Goal: Task Accomplishment & Management: Complete application form

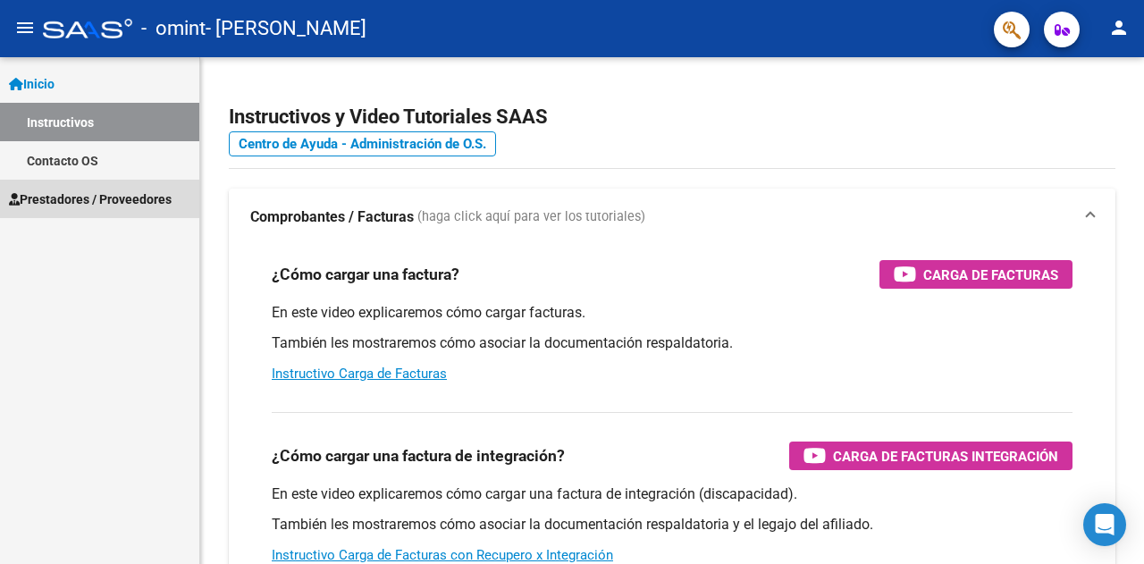
click at [98, 194] on span "Prestadores / Proveedores" at bounding box center [90, 199] width 163 height 20
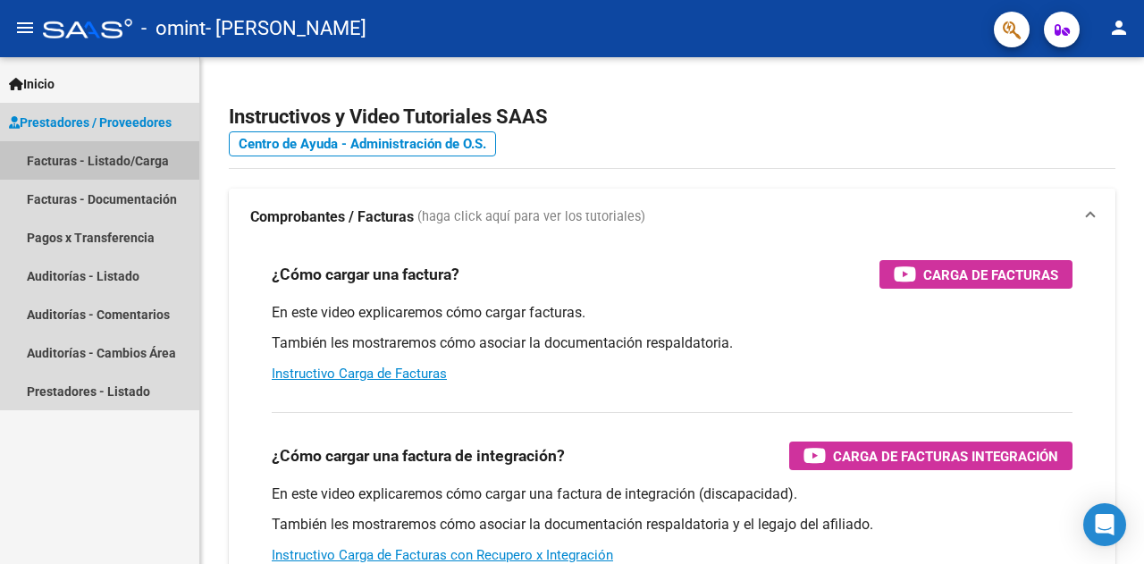
click at [106, 164] on link "Facturas - Listado/Carga" at bounding box center [99, 160] width 199 height 38
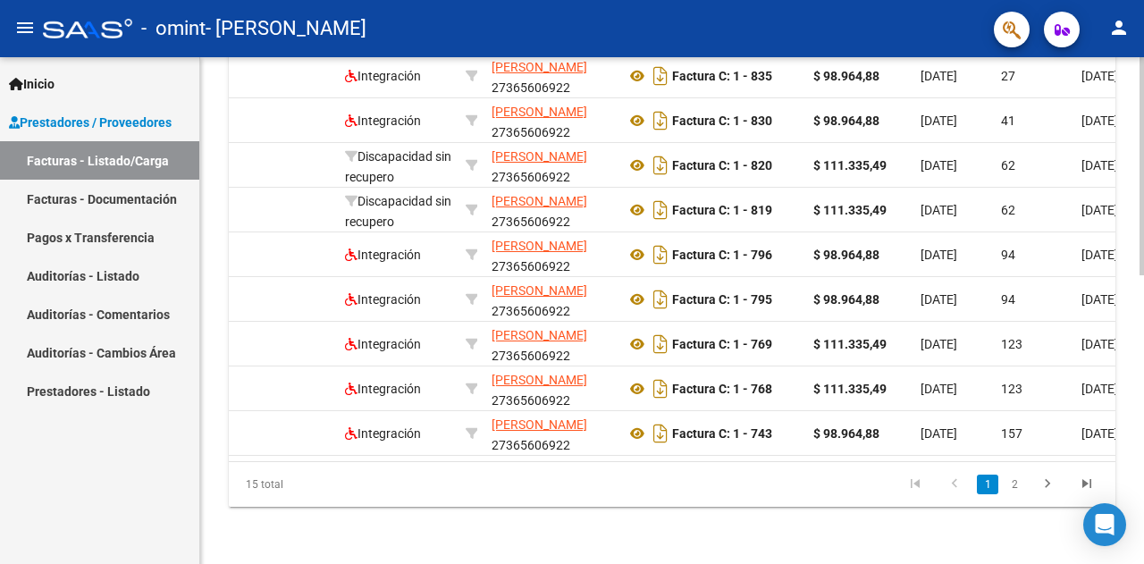
scroll to position [0, 155]
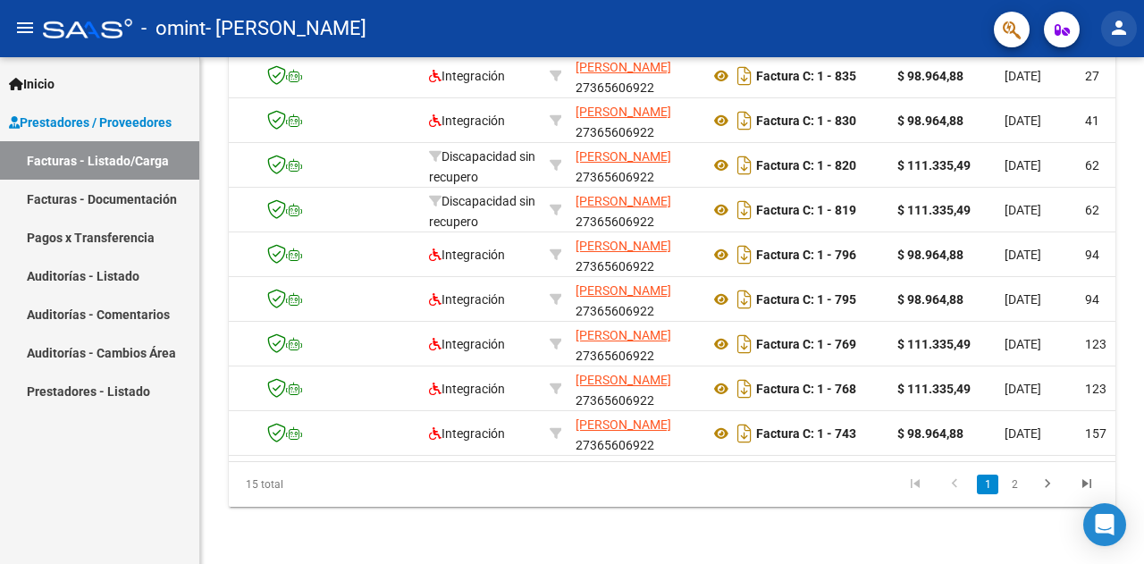
click at [1115, 28] on mat-icon "person" at bounding box center [1118, 27] width 21 height 21
drag, startPoint x: 470, startPoint y: 451, endPoint x: 484, endPoint y: 458, distance: 15.6
click at [484, 458] on div at bounding box center [572, 282] width 1144 height 564
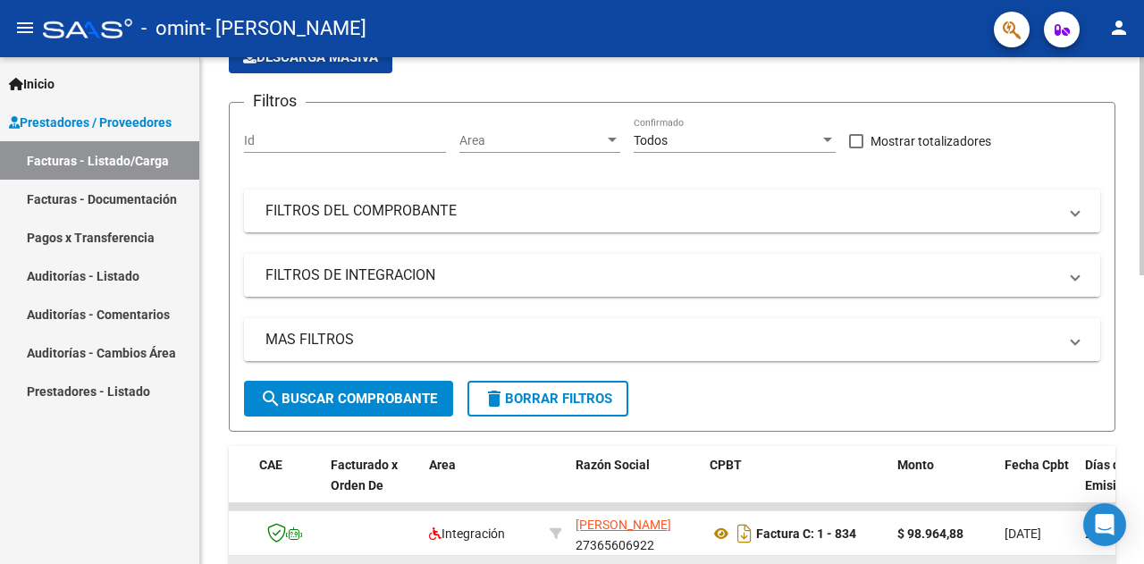
scroll to position [134, 0]
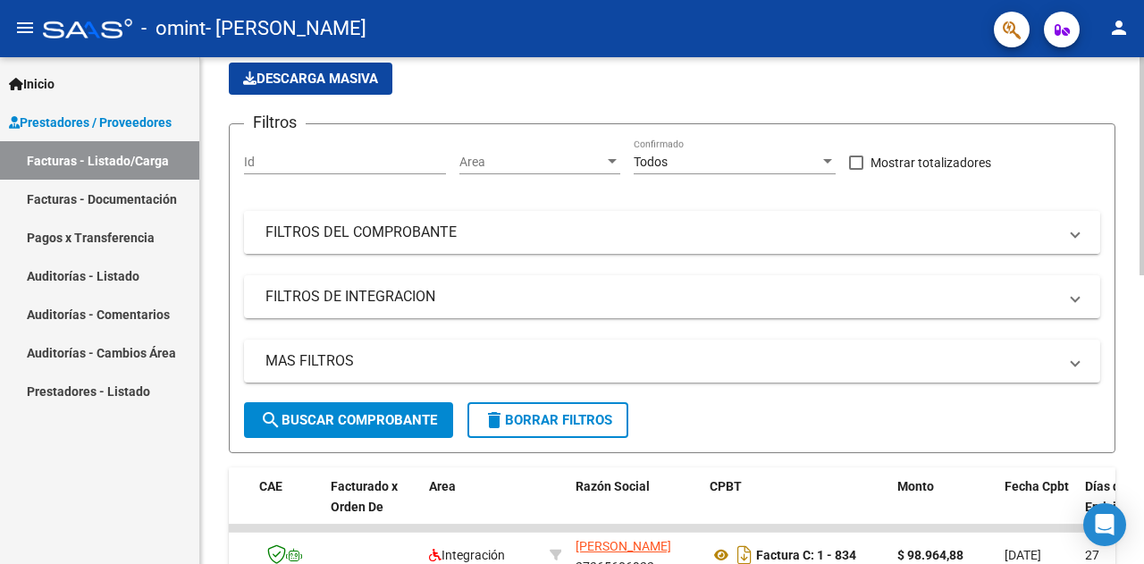
click at [466, 235] on mat-panel-title "FILTROS DEL COMPROBANTE" at bounding box center [661, 233] width 792 height 20
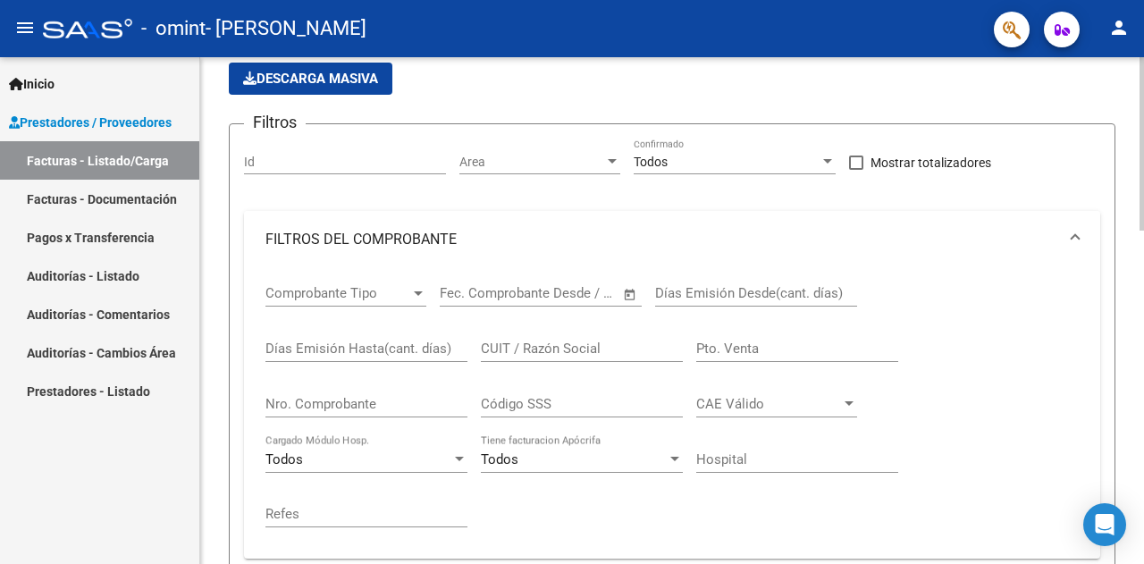
click at [1081, 235] on mat-expansion-panel-header "FILTROS DEL COMPROBANTE" at bounding box center [672, 239] width 856 height 57
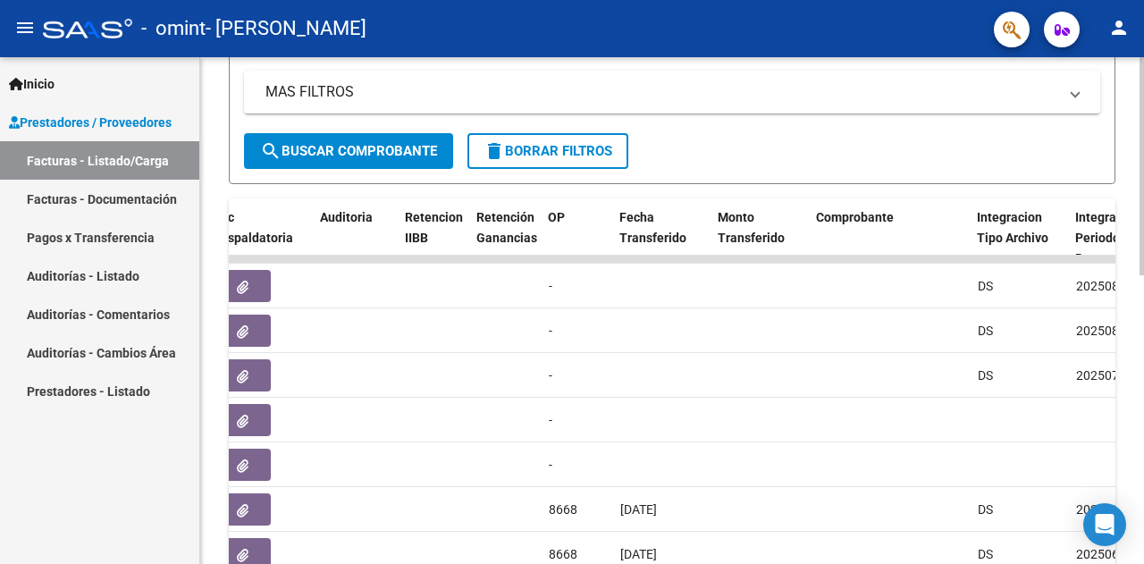
scroll to position [402, 0]
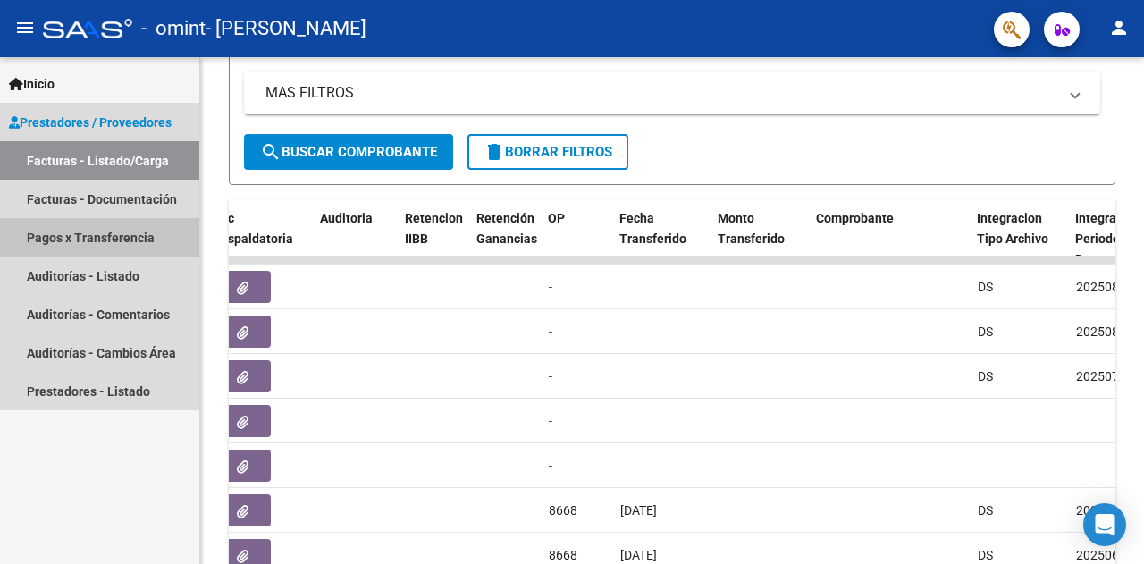
click at [117, 239] on link "Pagos x Transferencia" at bounding box center [99, 237] width 199 height 38
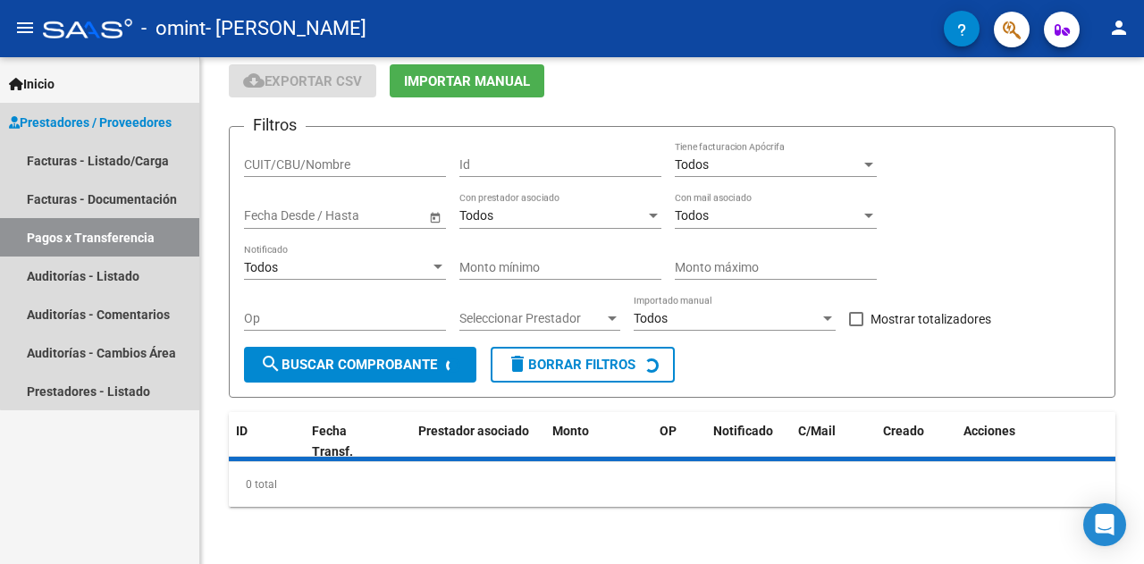
scroll to position [64, 0]
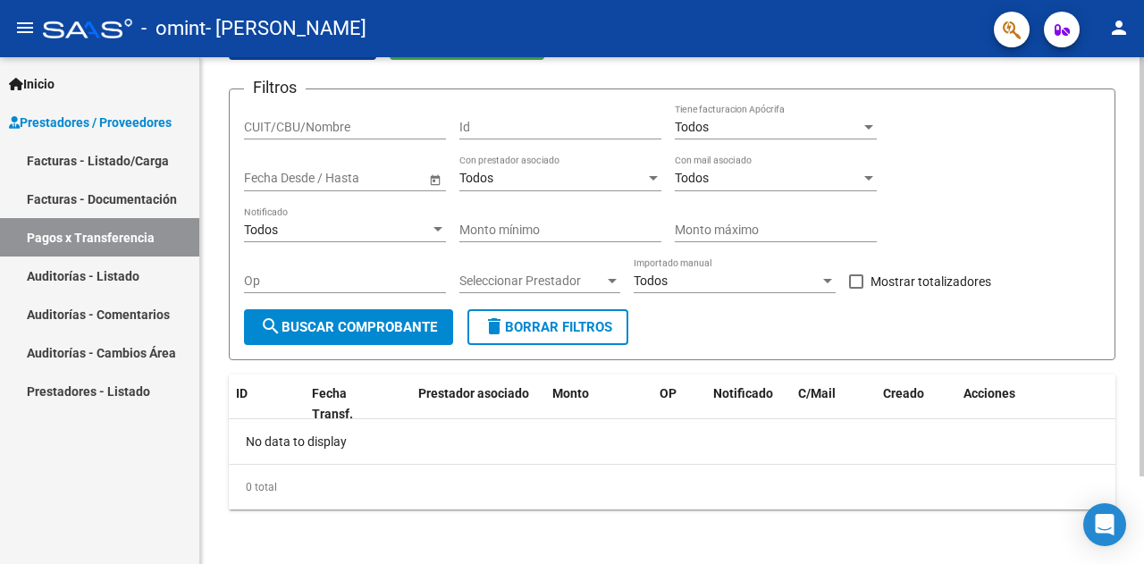
scroll to position [105, 0]
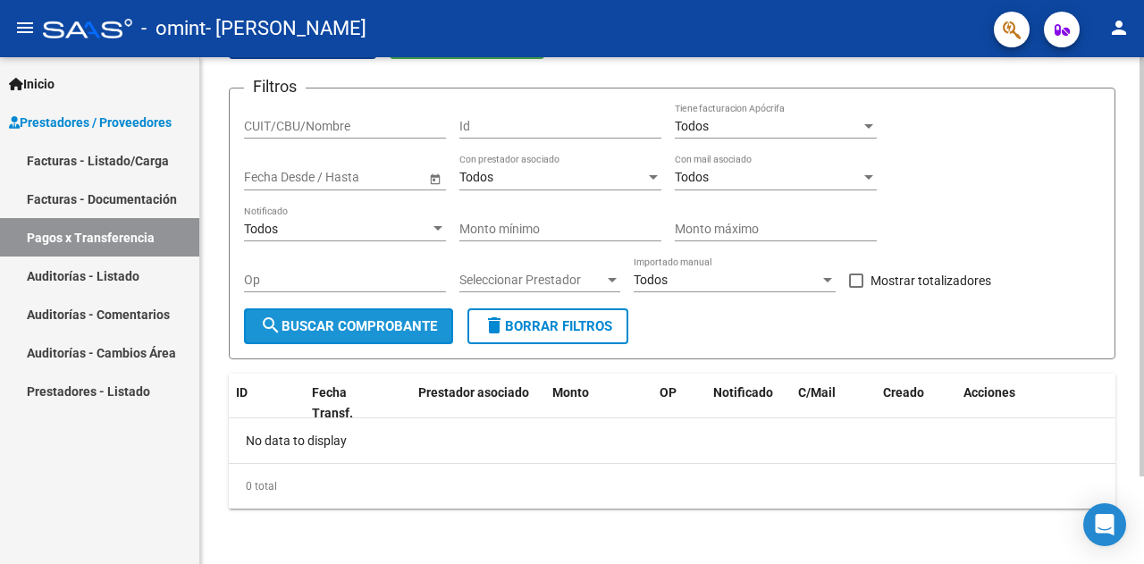
click at [416, 321] on span "search Buscar Comprobante" at bounding box center [348, 326] width 177 height 16
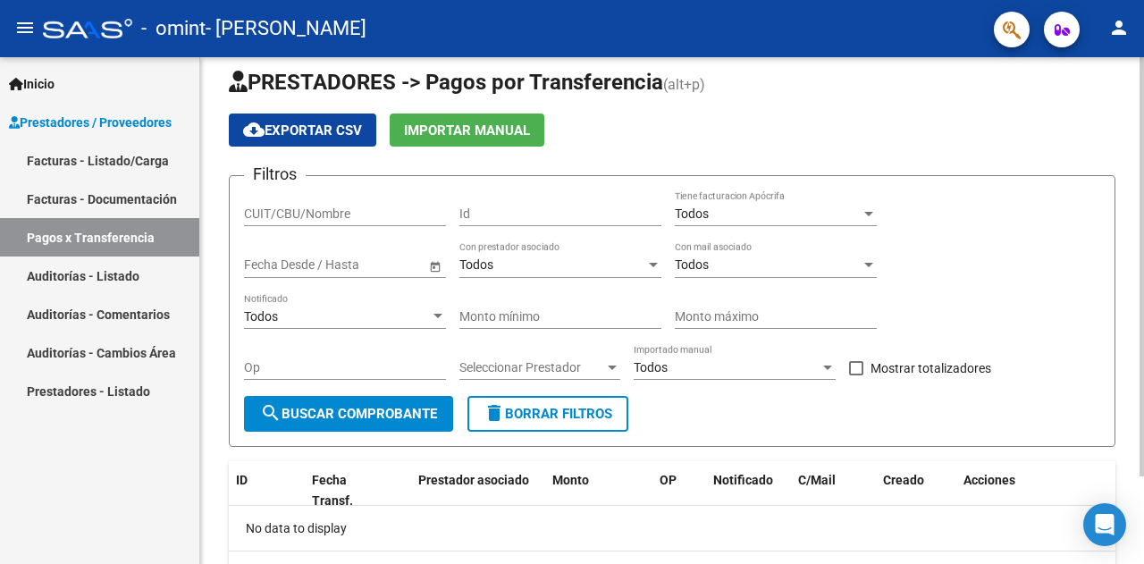
scroll to position [16, 0]
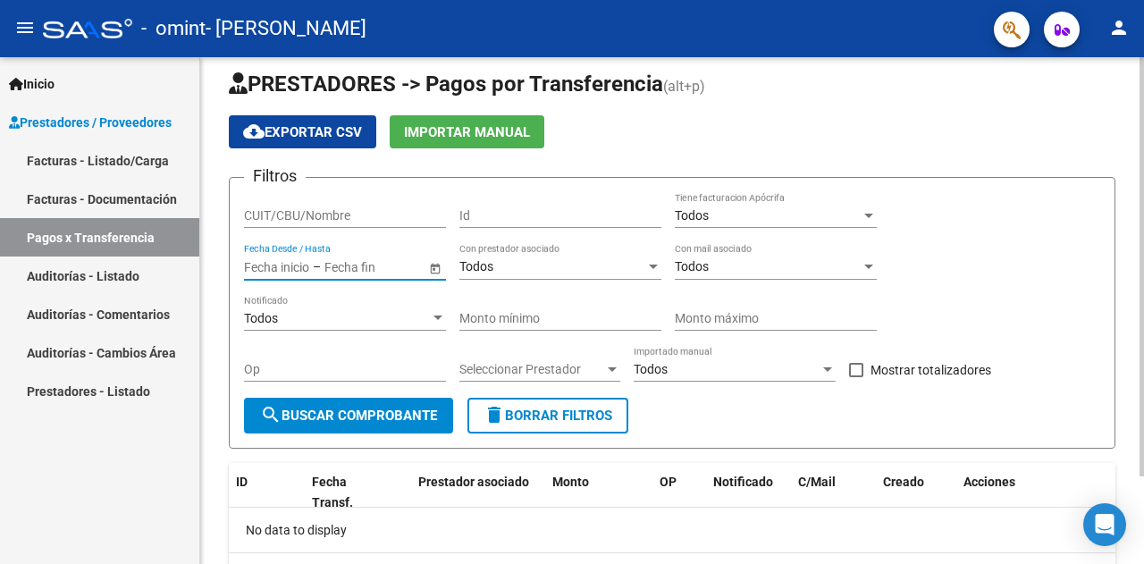
click at [349, 266] on input "text" at bounding box center [368, 266] width 88 height 15
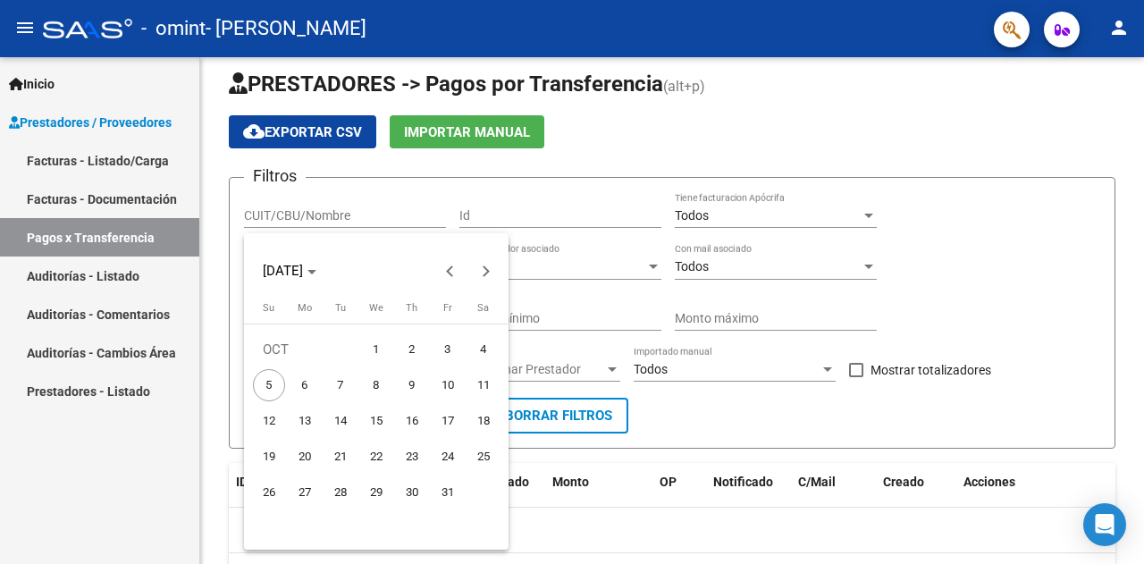
click at [415, 344] on span "2" at bounding box center [412, 349] width 32 height 32
type input "02/10/2025"
click at [415, 340] on span "2" at bounding box center [412, 349] width 32 height 32
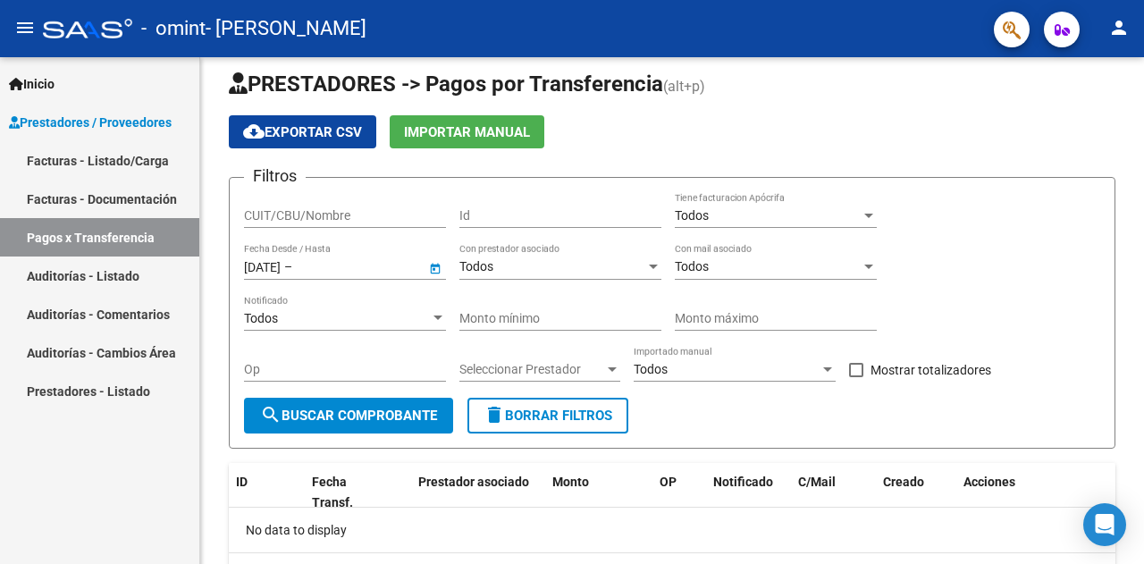
type input "02/10/2025"
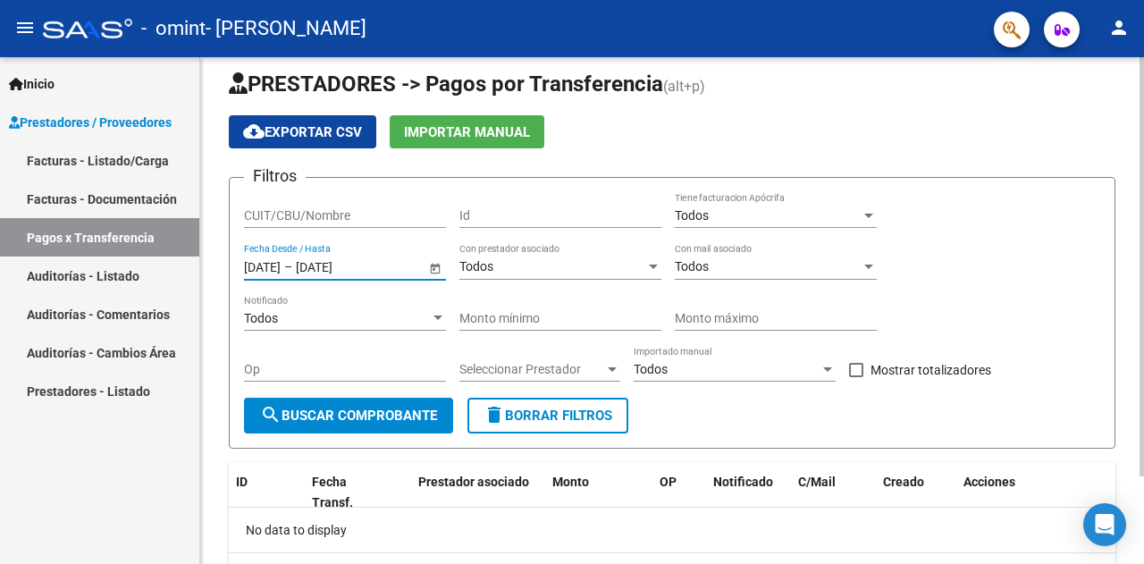
click at [390, 407] on span "search Buscar Comprobante" at bounding box center [348, 415] width 177 height 16
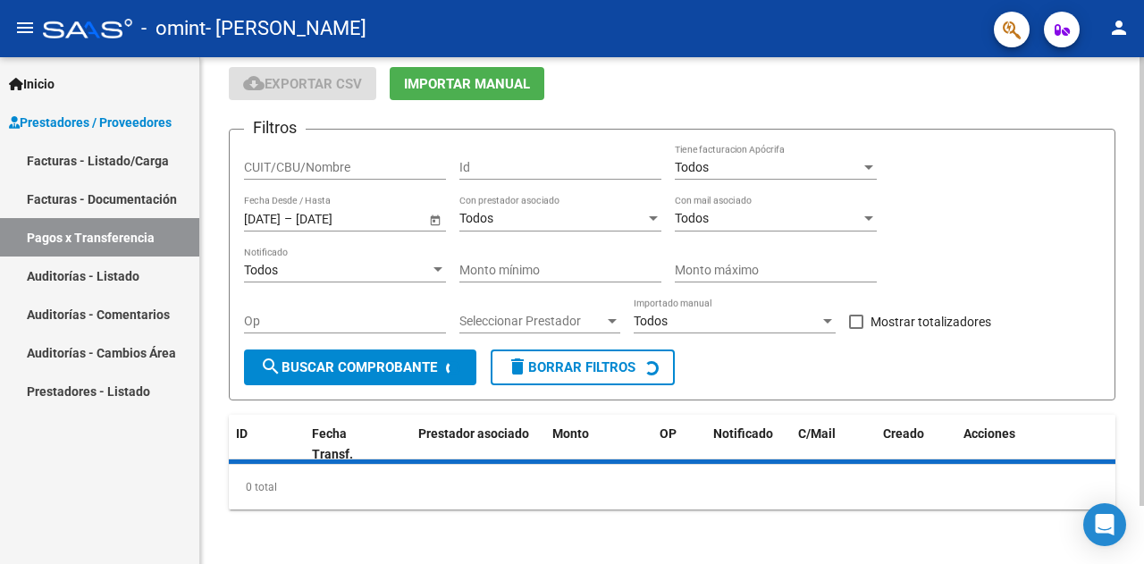
scroll to position [64, 0]
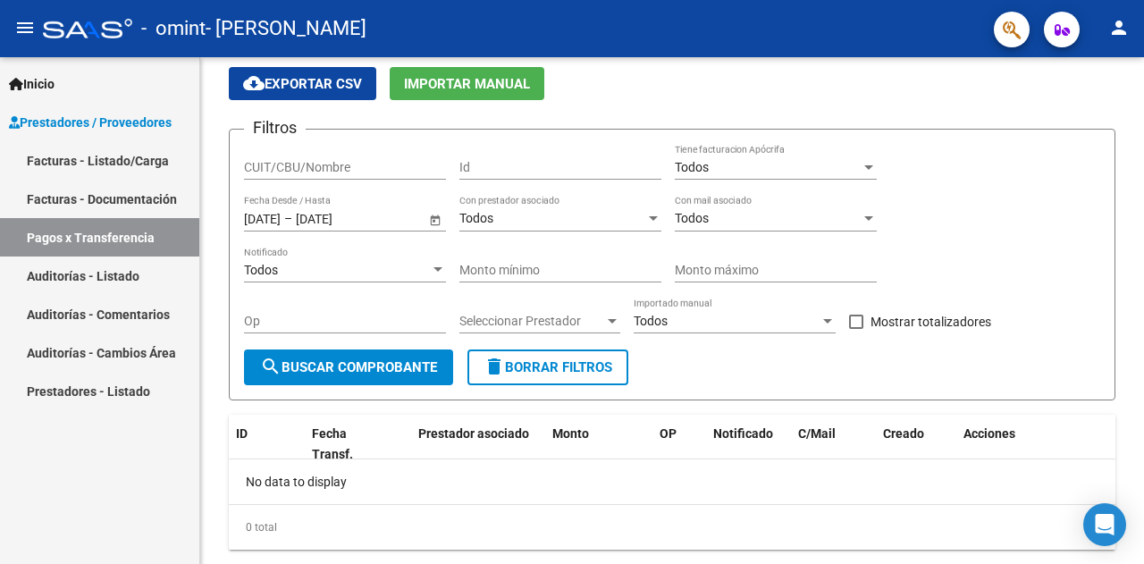
click at [113, 197] on link "Facturas - Documentación" at bounding box center [99, 199] width 199 height 38
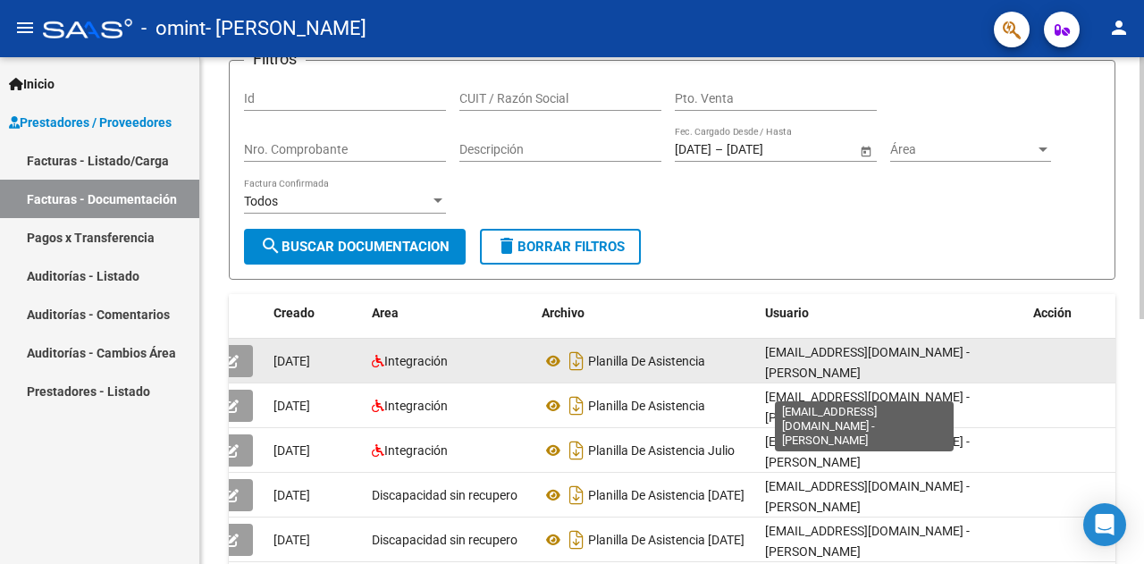
scroll to position [117, 0]
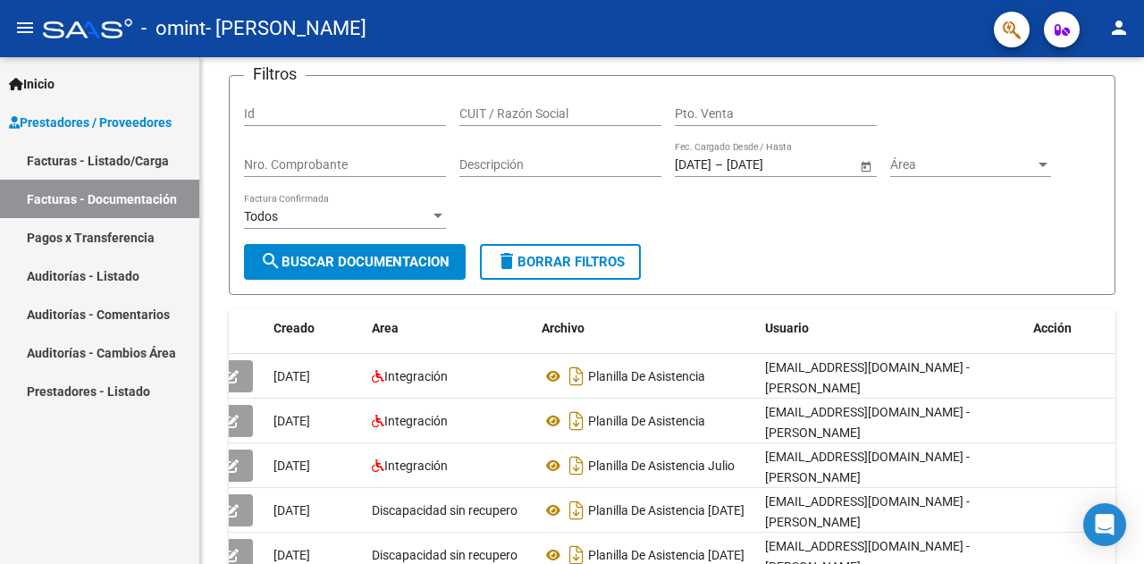
click at [73, 160] on link "Facturas - Listado/Carga" at bounding box center [99, 160] width 199 height 38
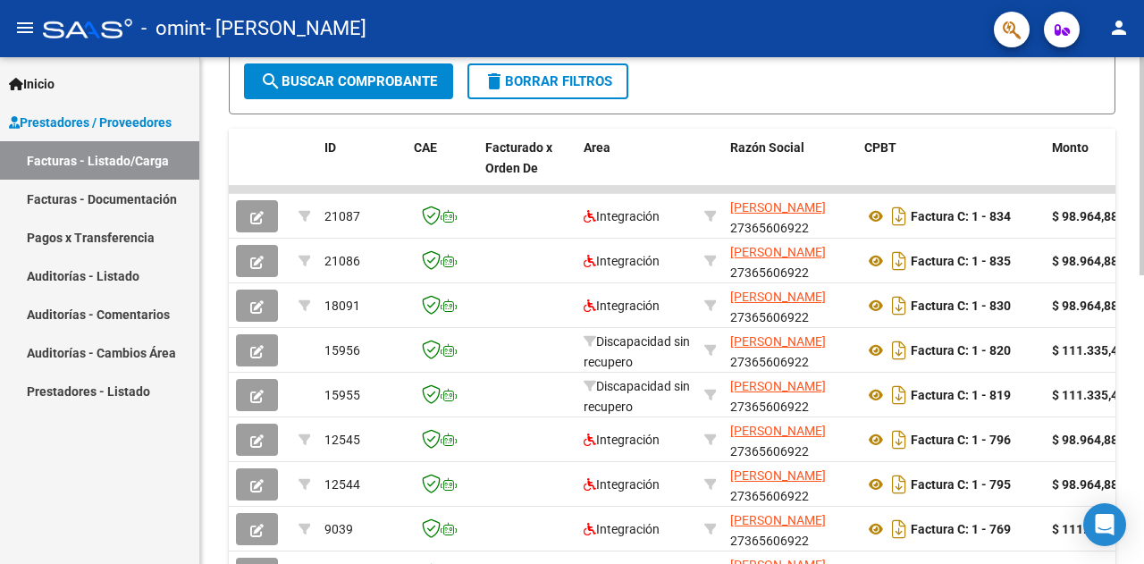
scroll to position [475, 0]
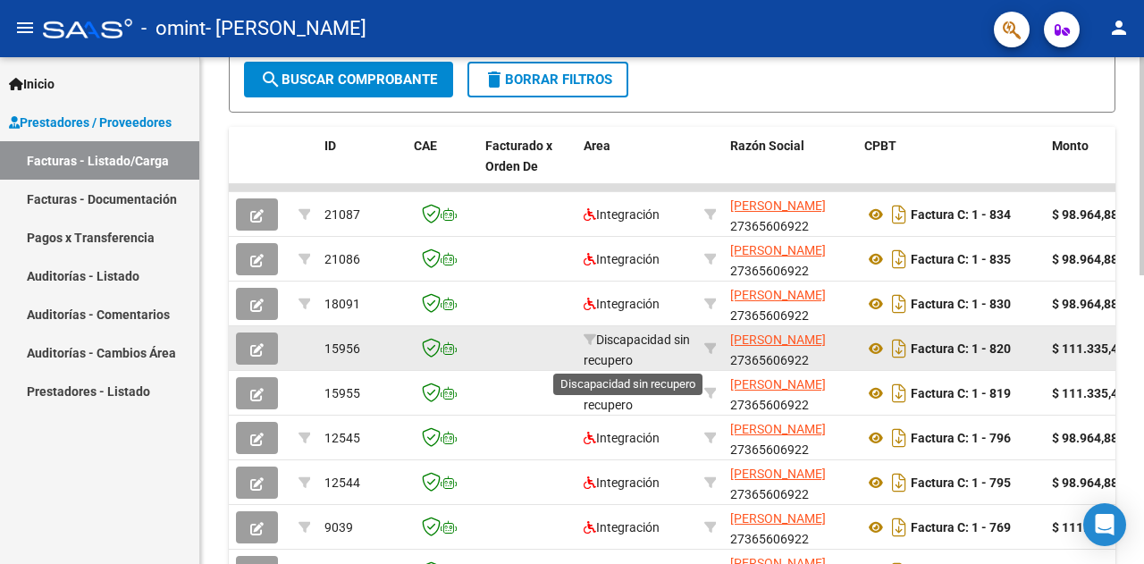
click at [636, 341] on span "Discapacidad sin recupero" at bounding box center [637, 349] width 106 height 35
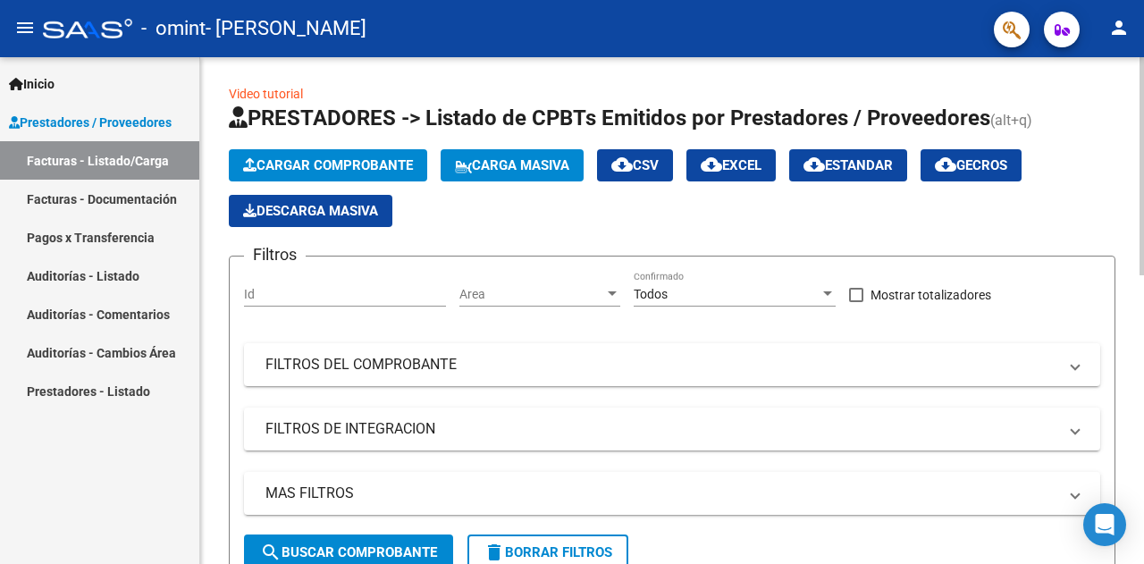
scroll to position [0, 0]
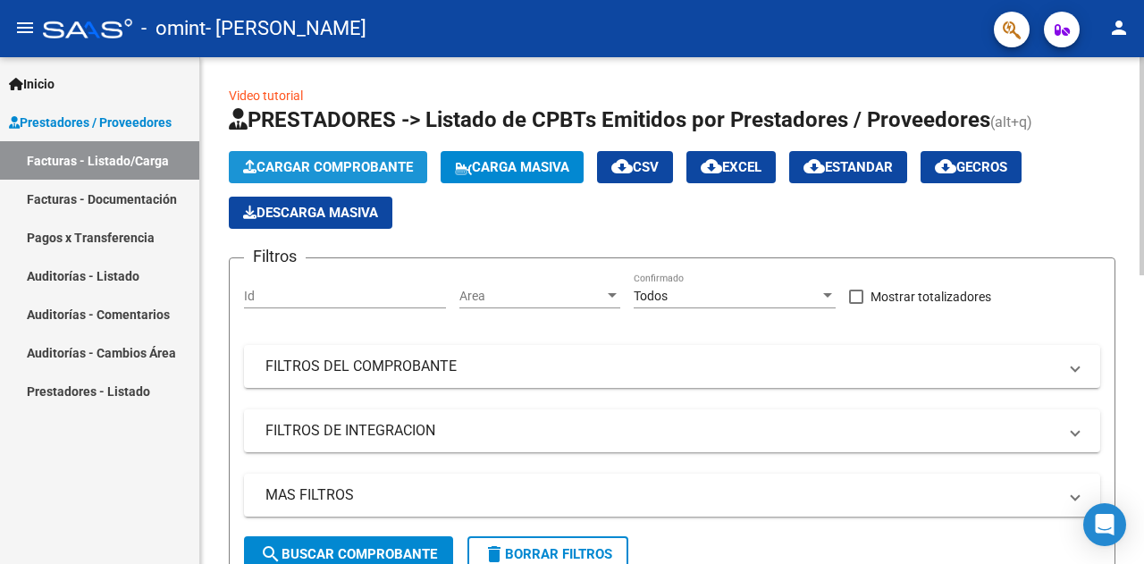
click at [359, 167] on span "Cargar Comprobante" at bounding box center [328, 167] width 170 height 16
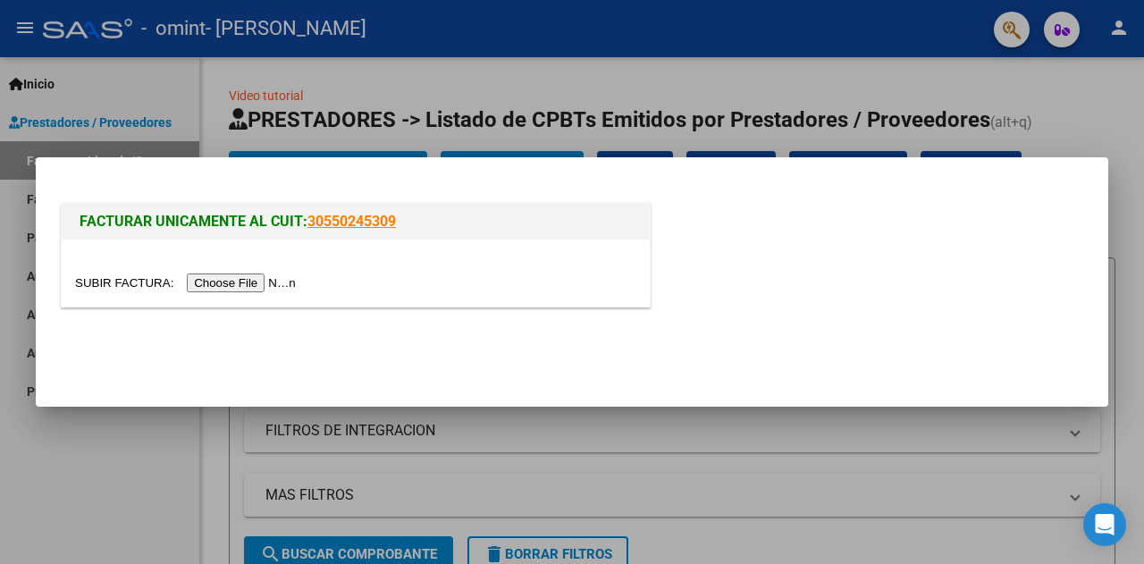
click at [261, 287] on input "file" at bounding box center [188, 282] width 226 height 19
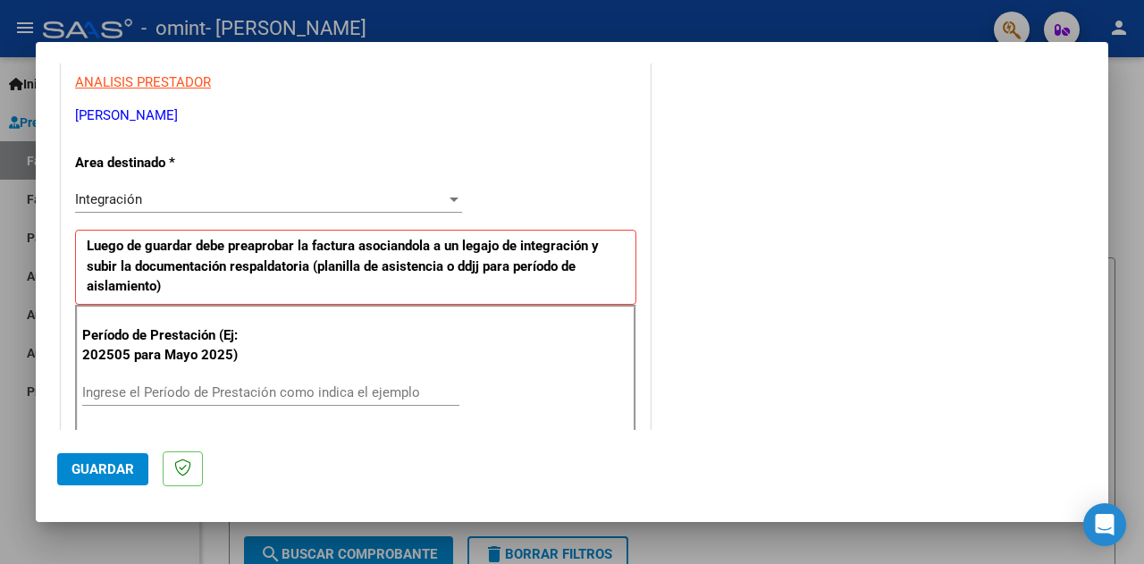
scroll to position [456, 0]
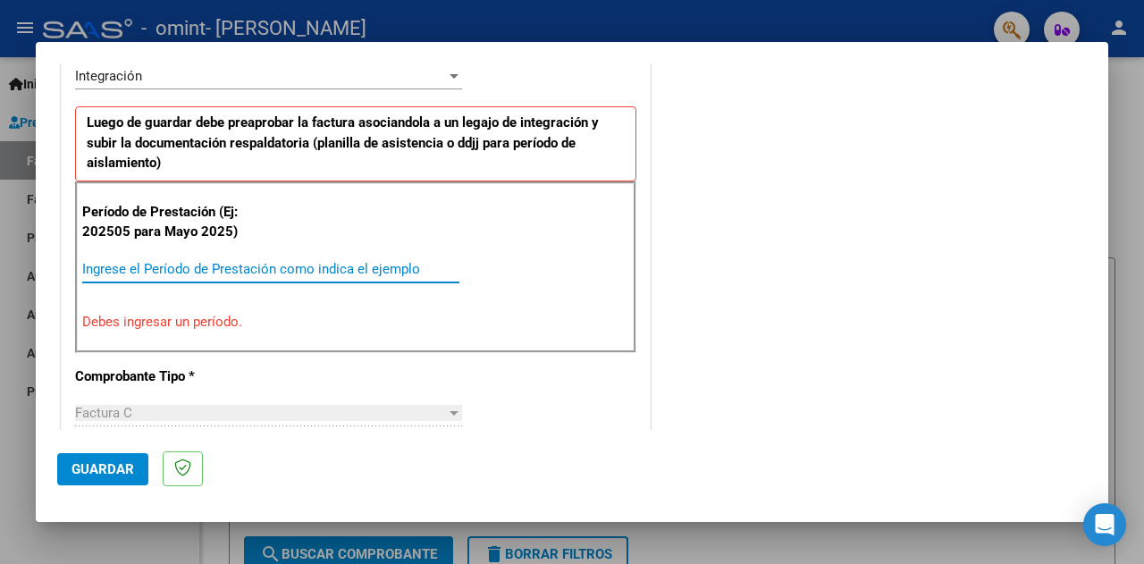
click at [247, 265] on input "Ingrese el Período de Prestación como indica el ejemplo" at bounding box center [270, 269] width 377 height 16
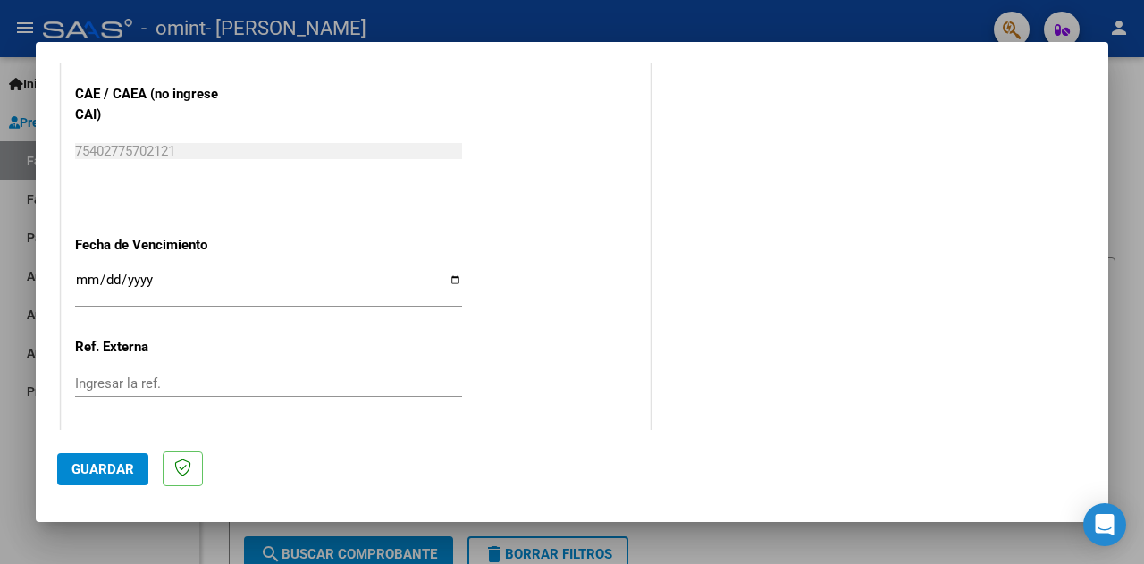
scroll to position [1171, 0]
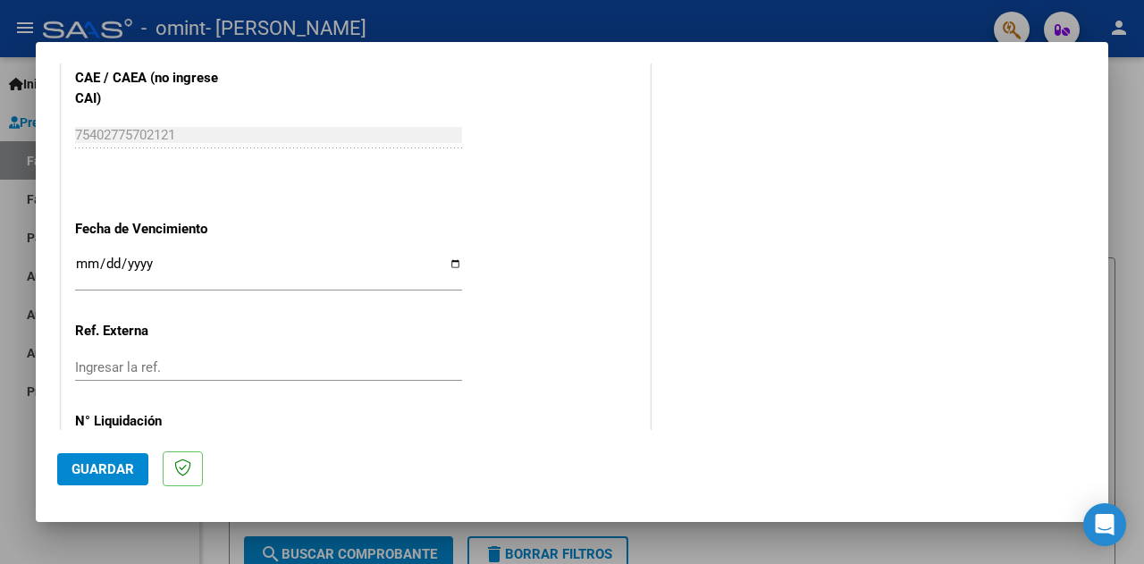
type input "202509"
click at [244, 265] on input "Ingresar la fecha" at bounding box center [268, 270] width 387 height 29
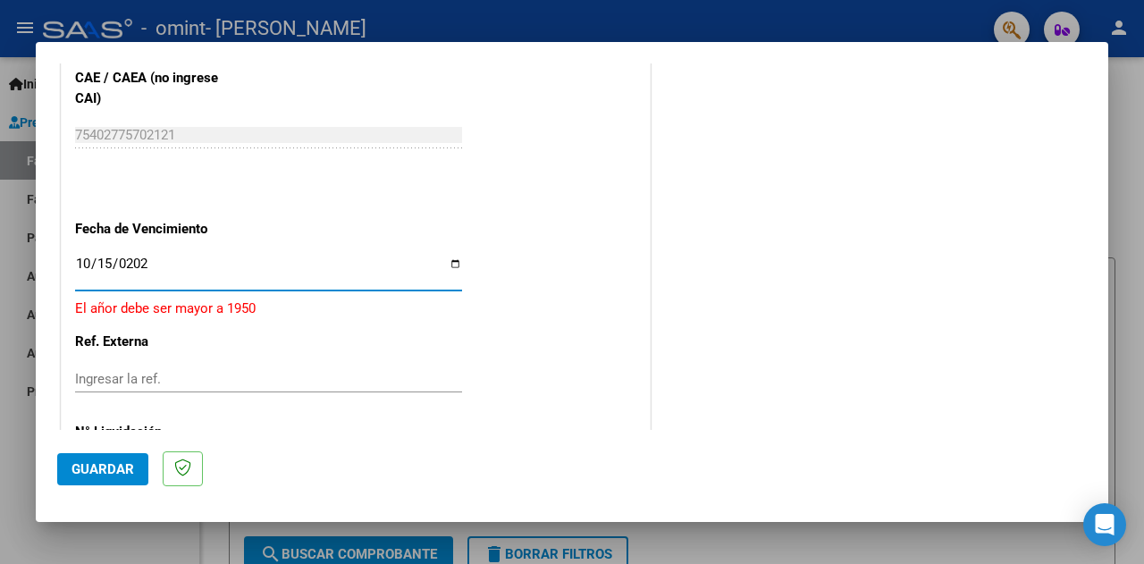
type input "2025-10-15"
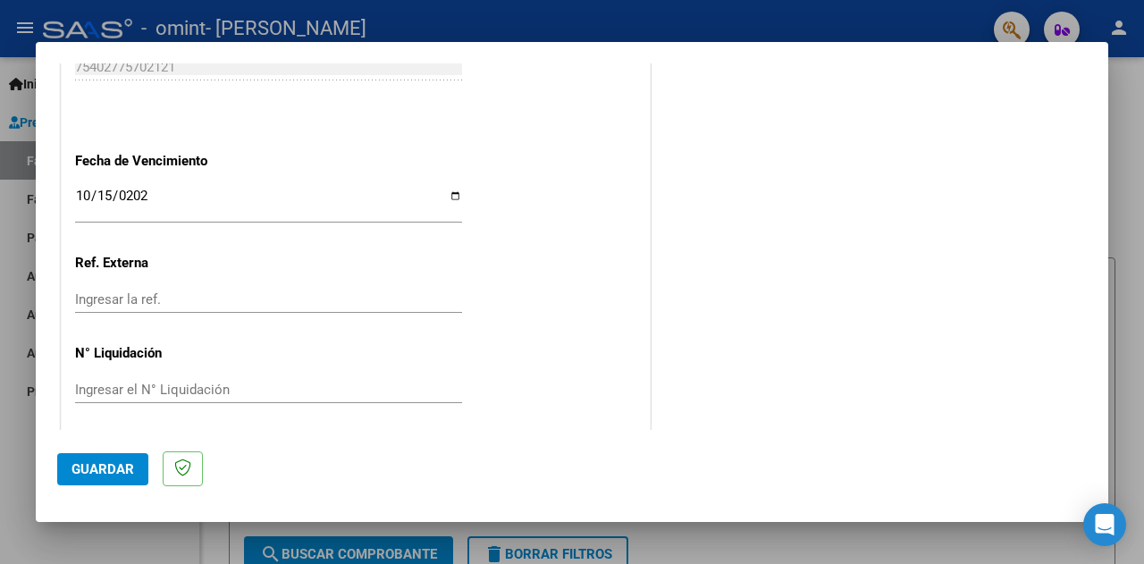
scroll to position [1242, 0]
click at [104, 469] on span "Guardar" at bounding box center [102, 469] width 63 height 16
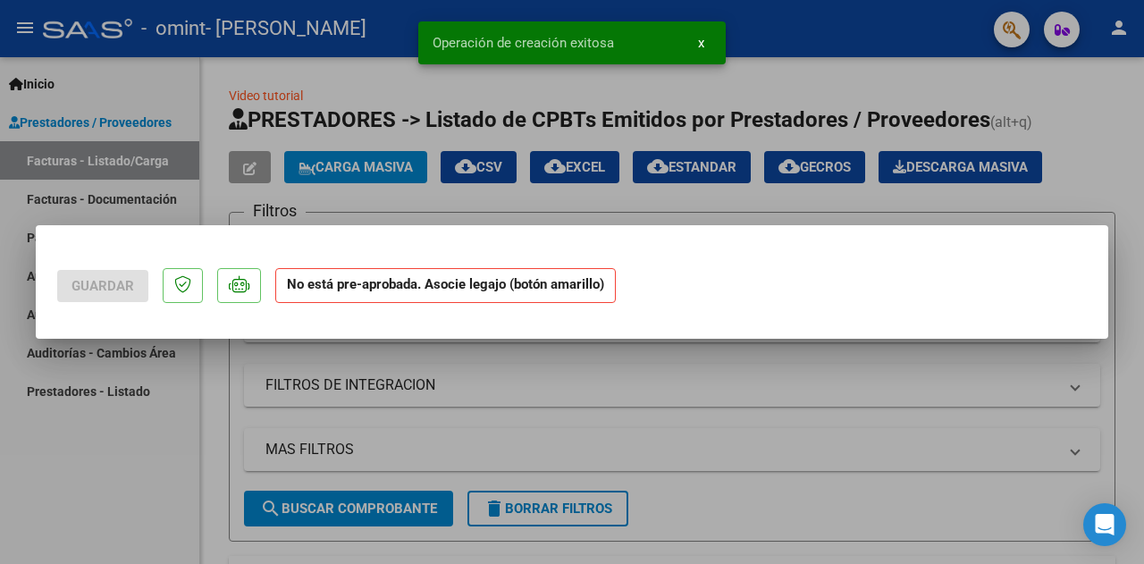
scroll to position [0, 0]
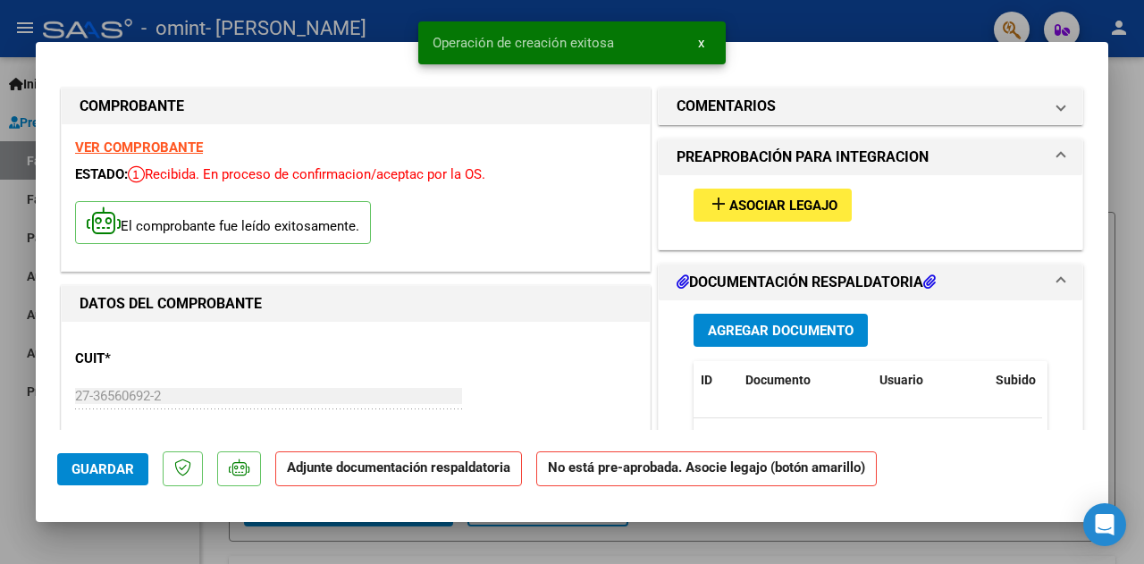
click at [750, 203] on span "Asociar Legajo" at bounding box center [783, 205] width 108 height 16
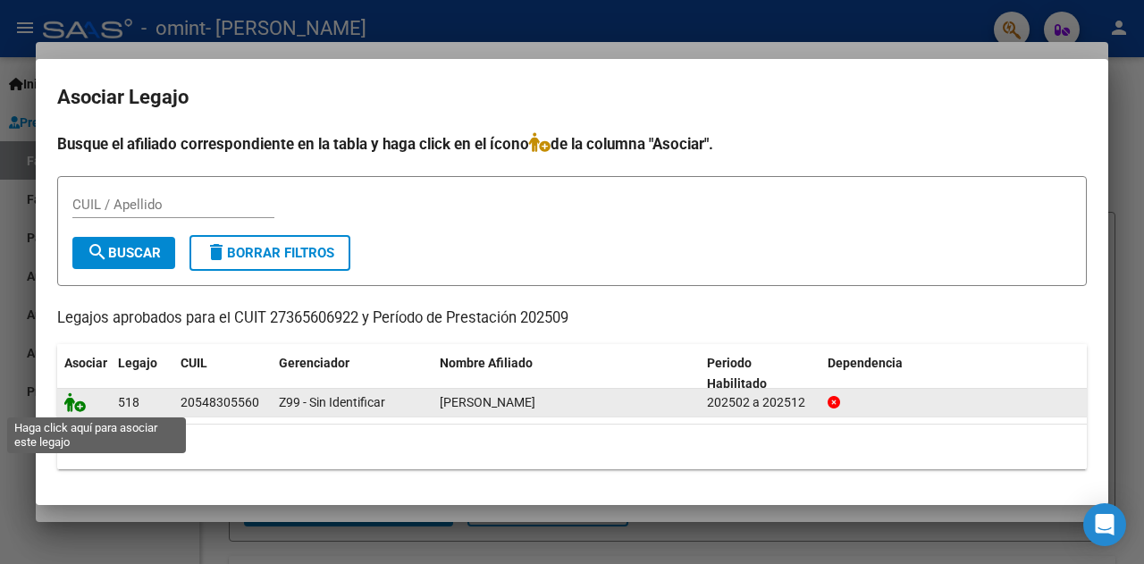
click at [79, 405] on icon at bounding box center [74, 402] width 21 height 20
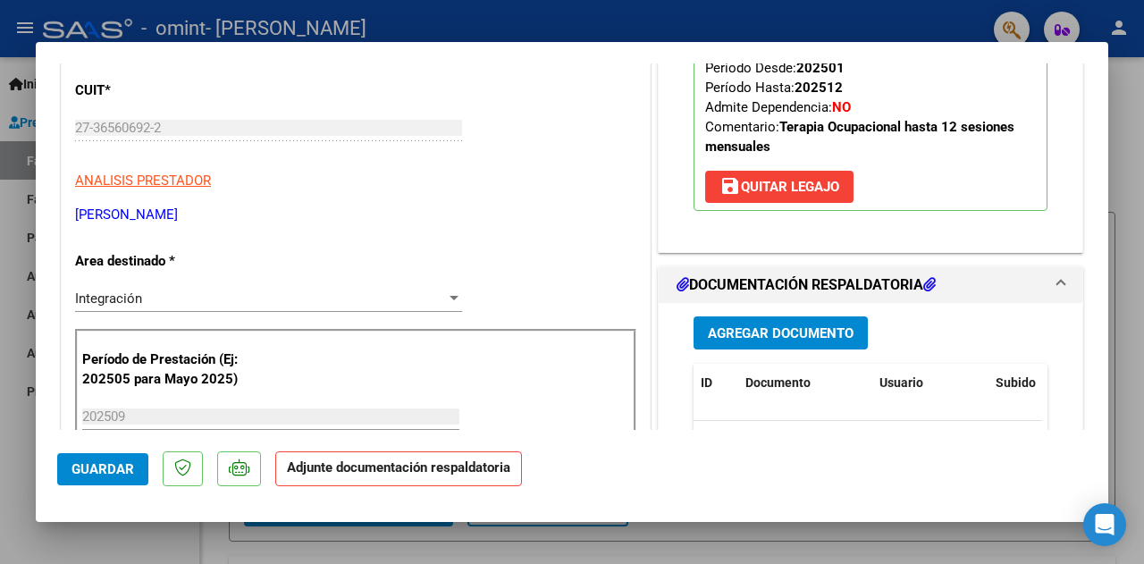
scroll to position [357, 0]
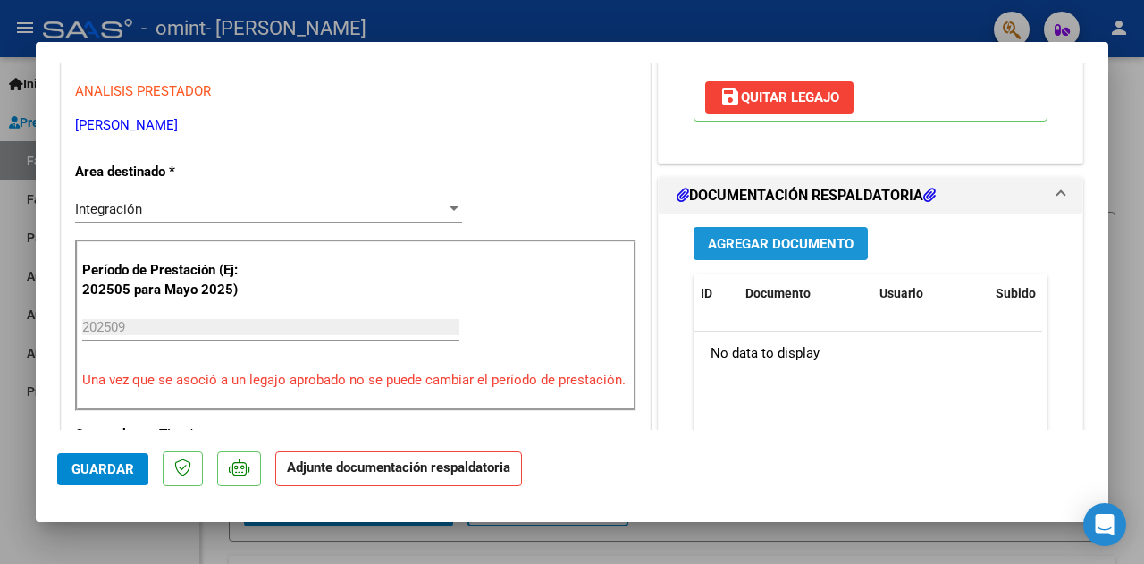
click at [811, 246] on span "Agregar Documento" at bounding box center [781, 244] width 146 height 16
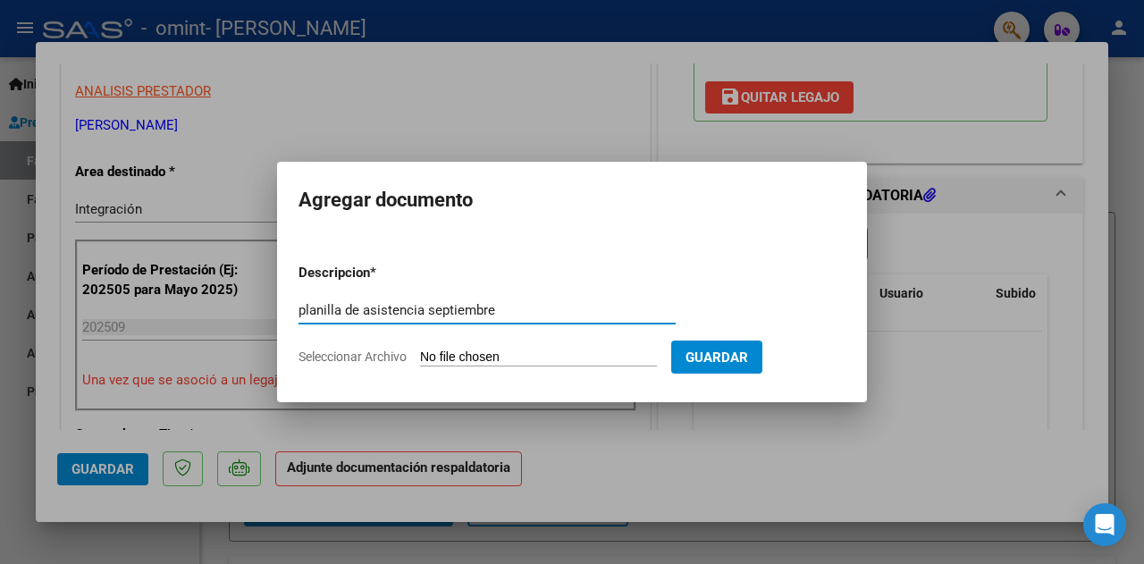
type input "planilla de asistencia septiembre"
click at [583, 360] on input "Seleccionar Archivo" at bounding box center [538, 357] width 237 height 17
type input "C:\fakepath\Agustín cabaña planilla septiembre.pdf"
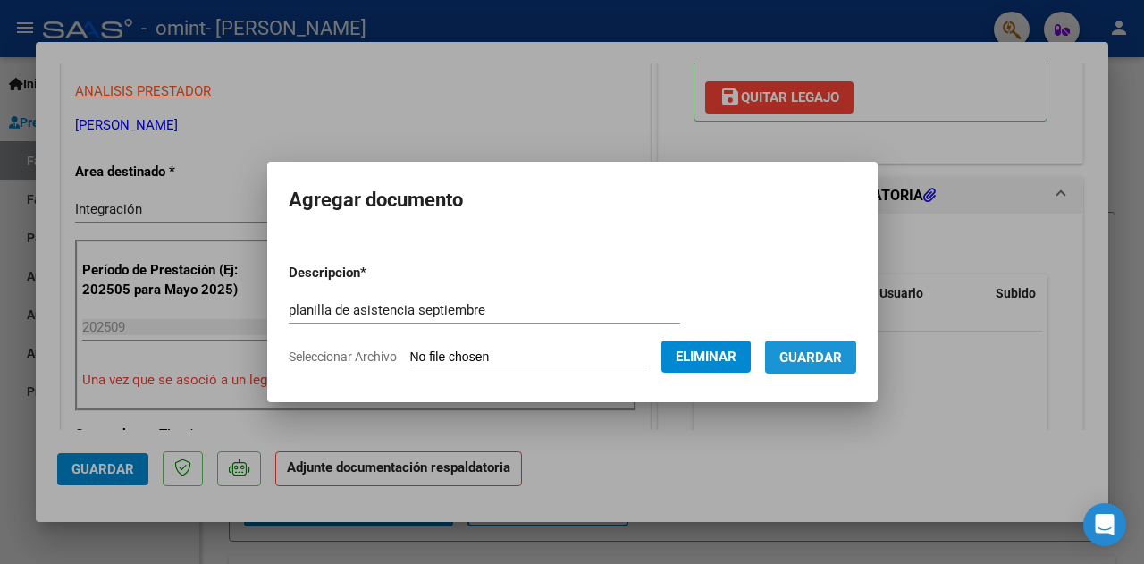
click at [814, 365] on button "Guardar" at bounding box center [810, 356] width 91 height 33
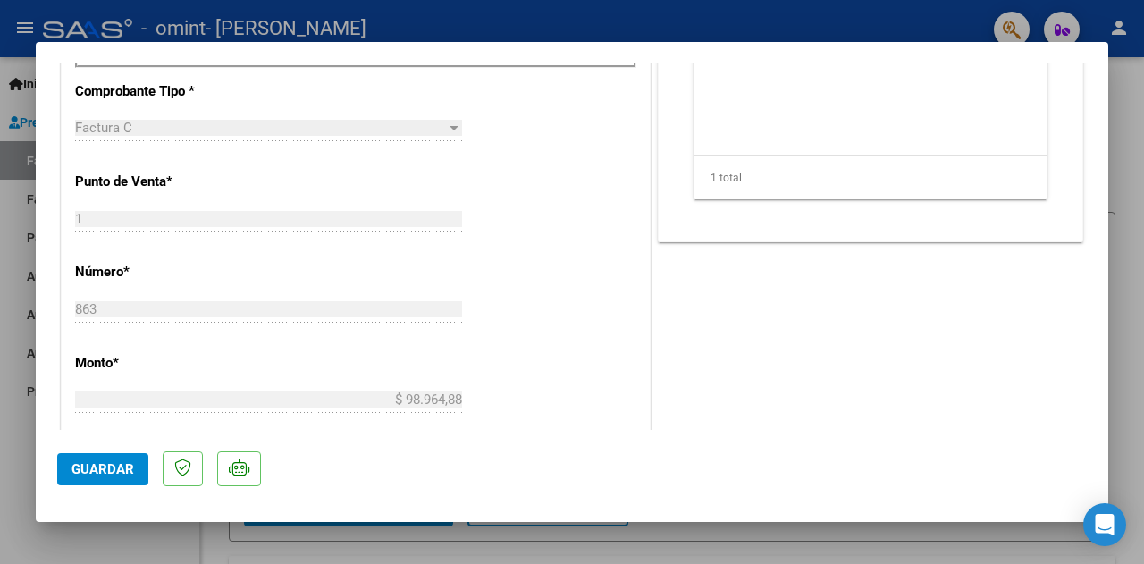
scroll to position [715, 0]
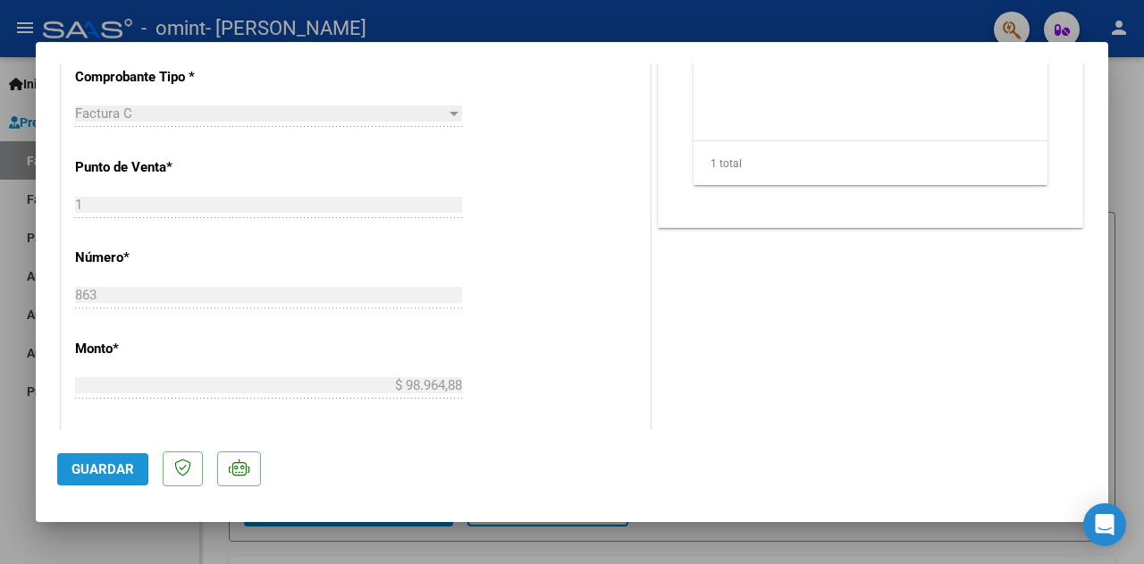
click at [120, 464] on span "Guardar" at bounding box center [102, 469] width 63 height 16
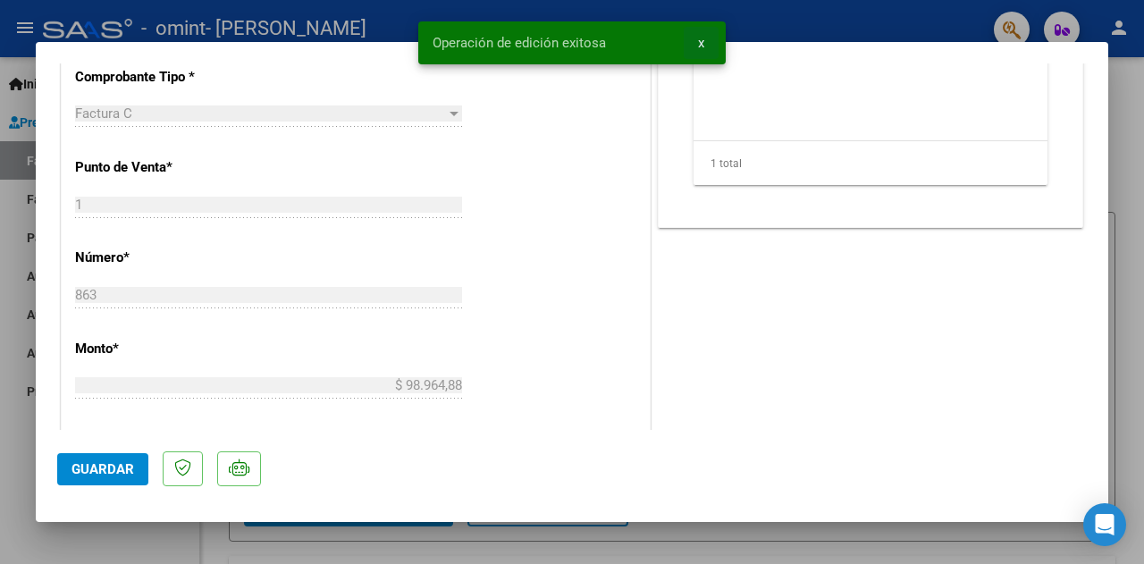
click at [705, 40] on button "x" at bounding box center [701, 43] width 35 height 32
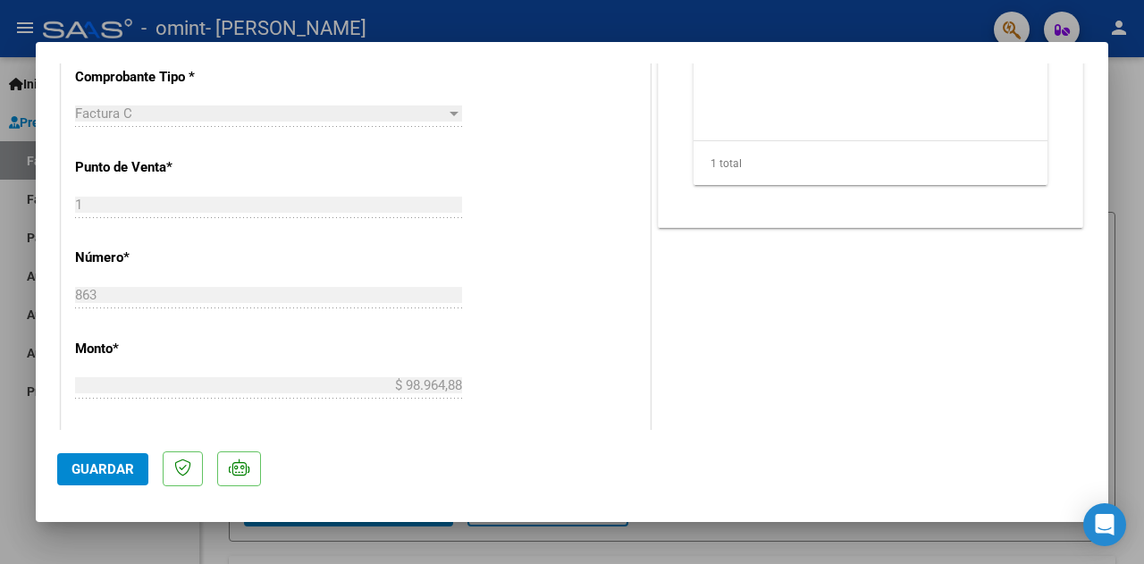
click at [413, 544] on div at bounding box center [572, 282] width 1144 height 564
type input "$ 0,00"
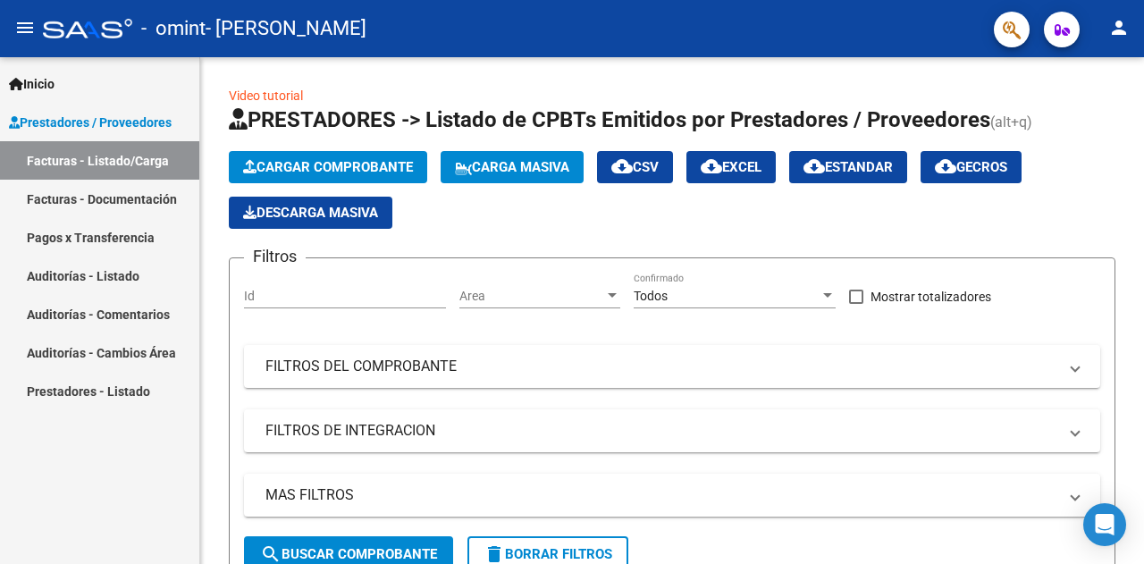
click at [148, 496] on div "Inicio Instructivos Contacto OS Prestadores / Proveedores Facturas - Listado/Ca…" at bounding box center [99, 310] width 199 height 507
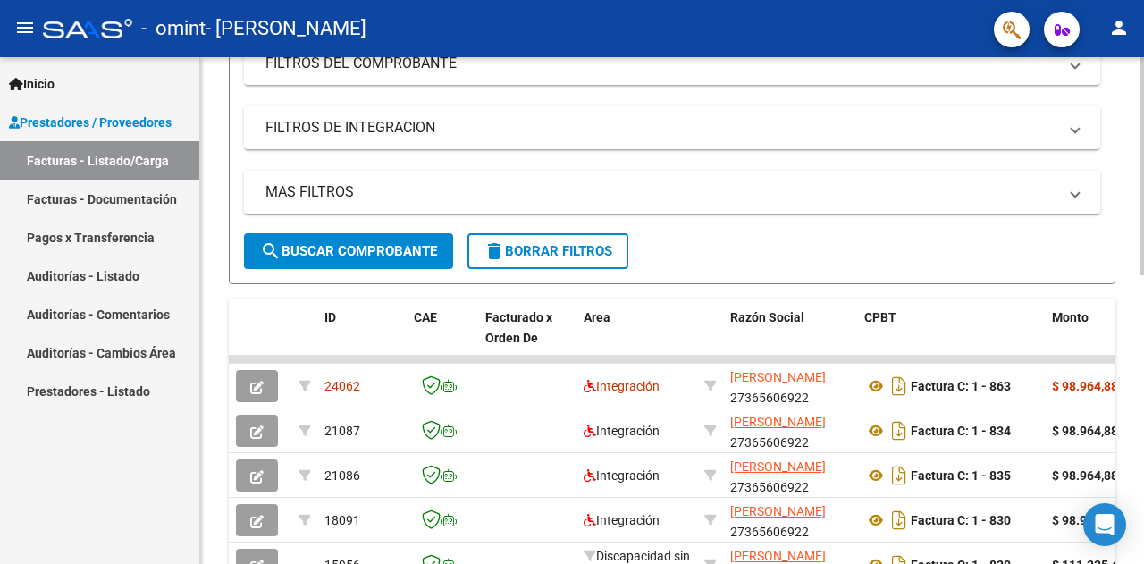
scroll to position [304, 0]
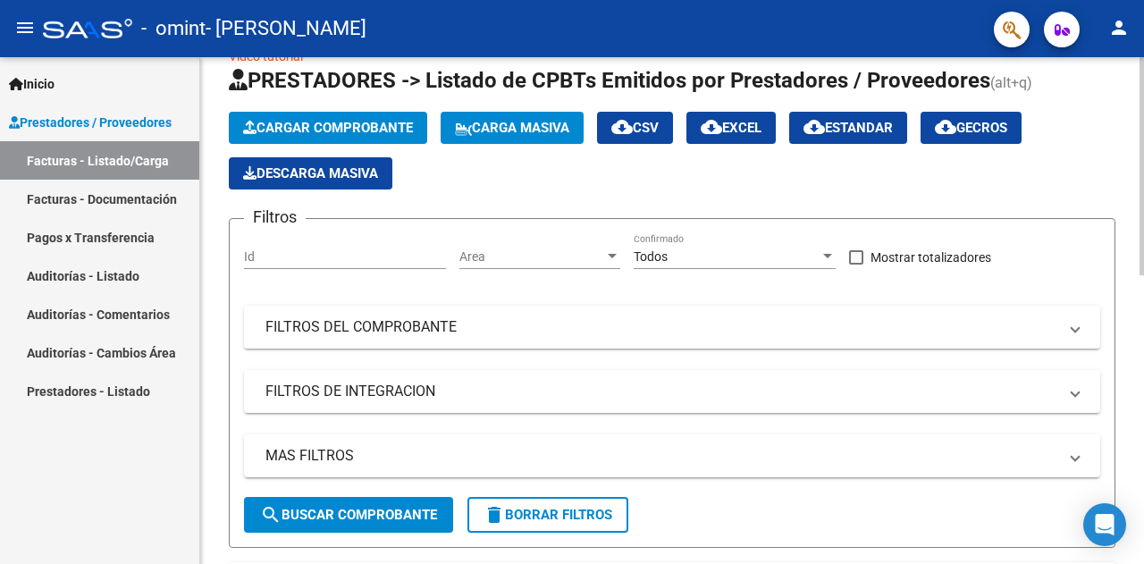
click at [1143, 175] on div at bounding box center [1141, 183] width 4 height 218
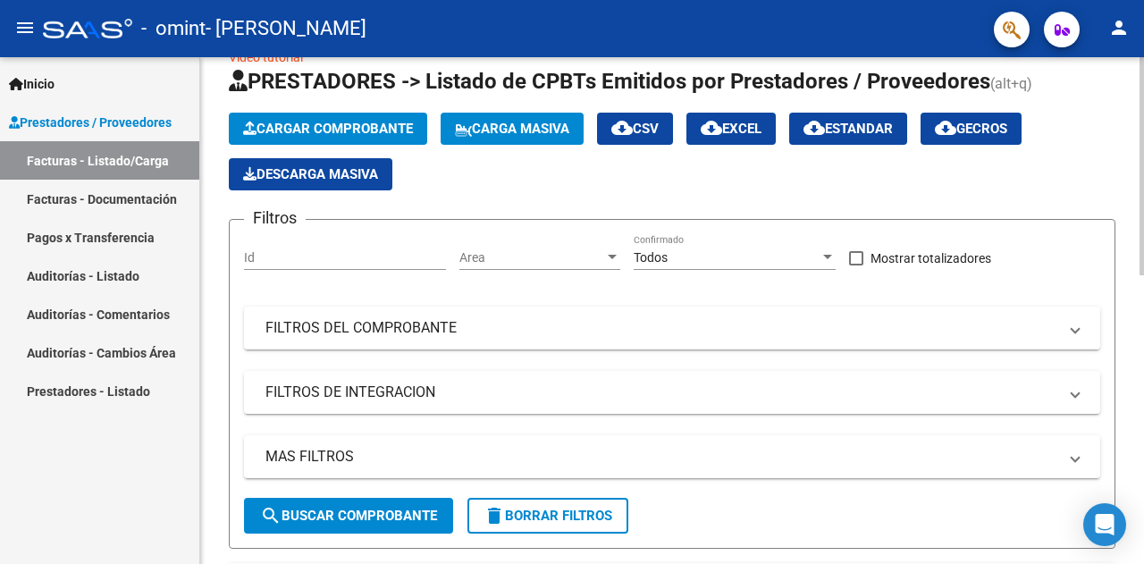
click at [361, 129] on span "Cargar Comprobante" at bounding box center [328, 129] width 170 height 16
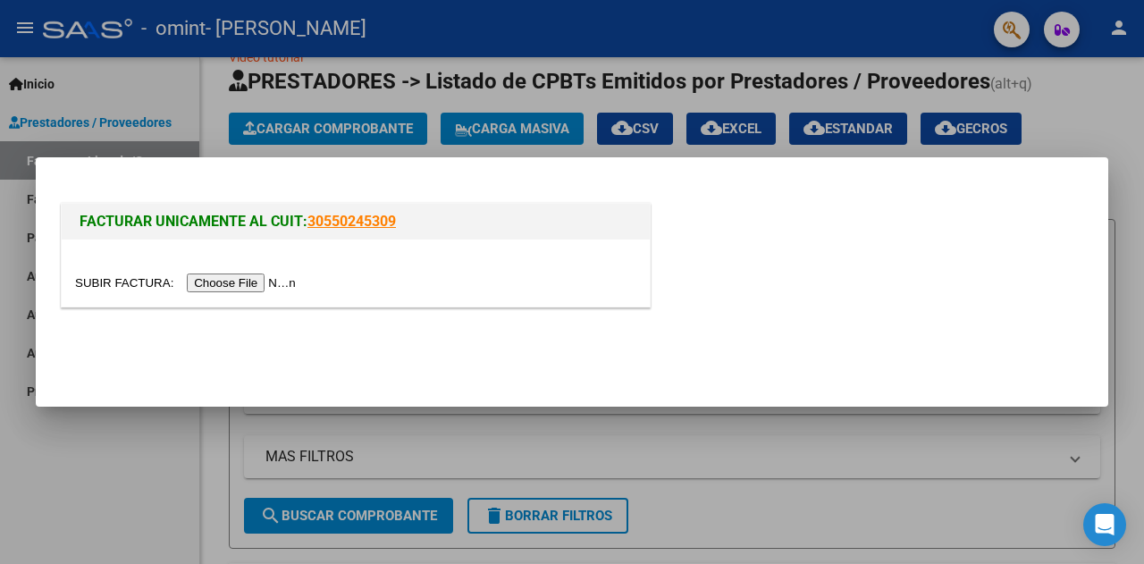
click at [217, 283] on input "file" at bounding box center [188, 282] width 226 height 19
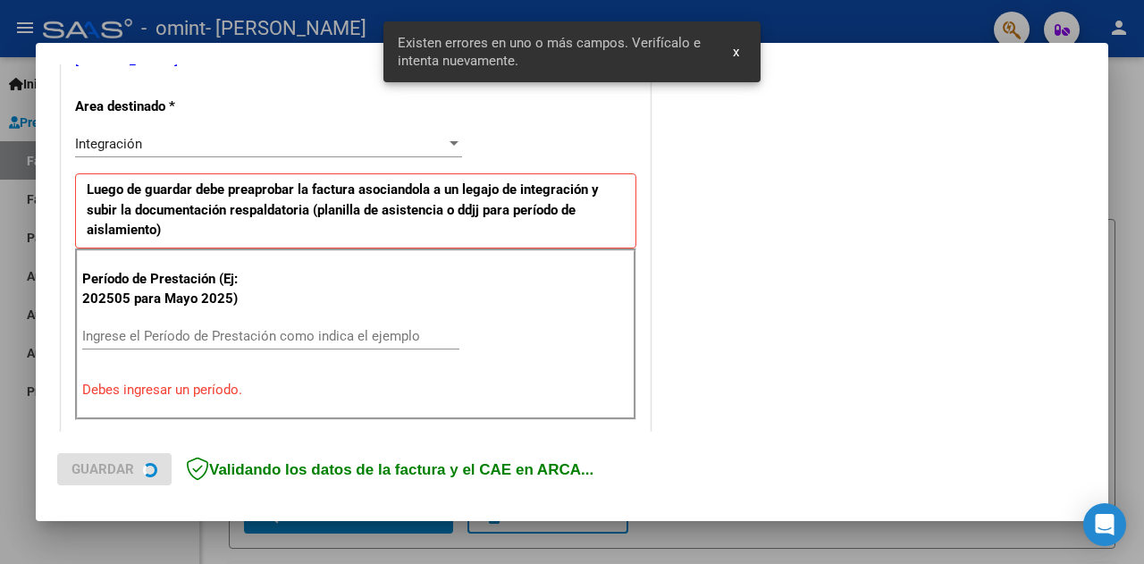
scroll to position [422, 0]
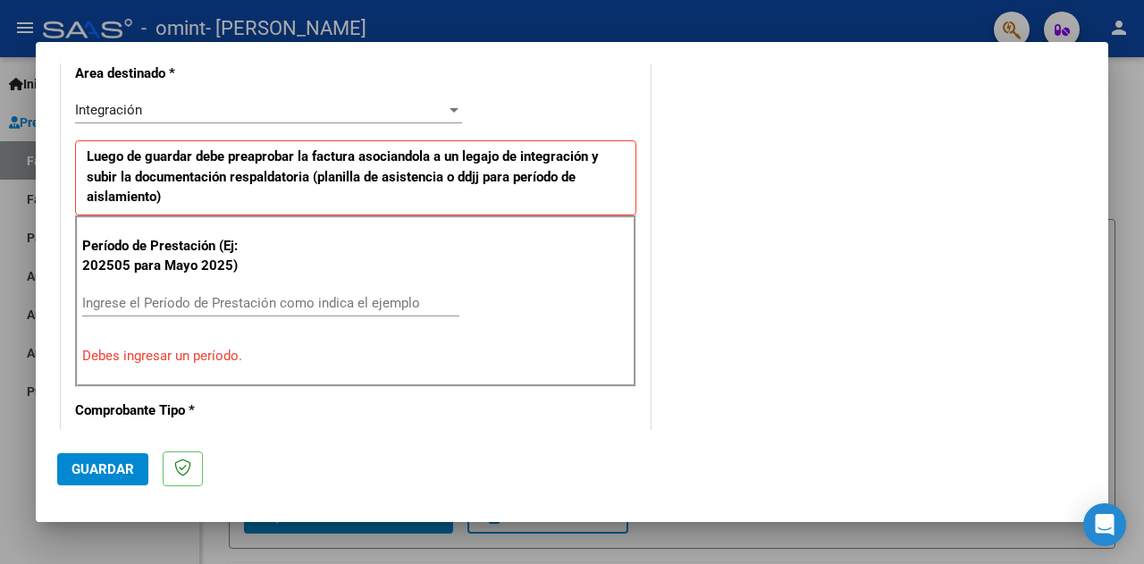
click at [179, 301] on input "Ingrese el Período de Prestación como indica el ejemplo" at bounding box center [270, 303] width 377 height 16
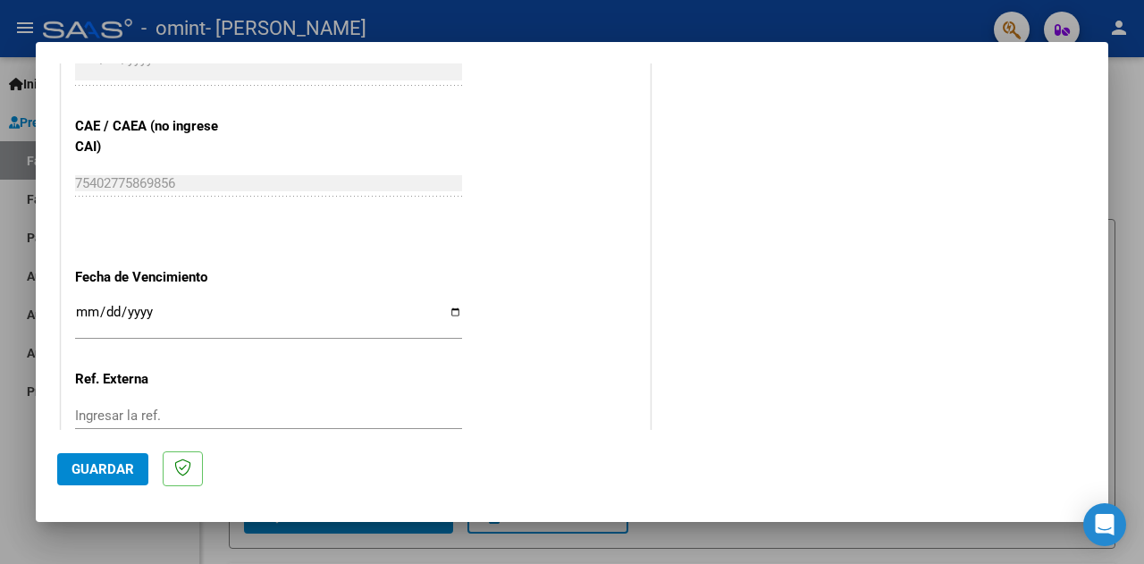
scroll to position [1137, 0]
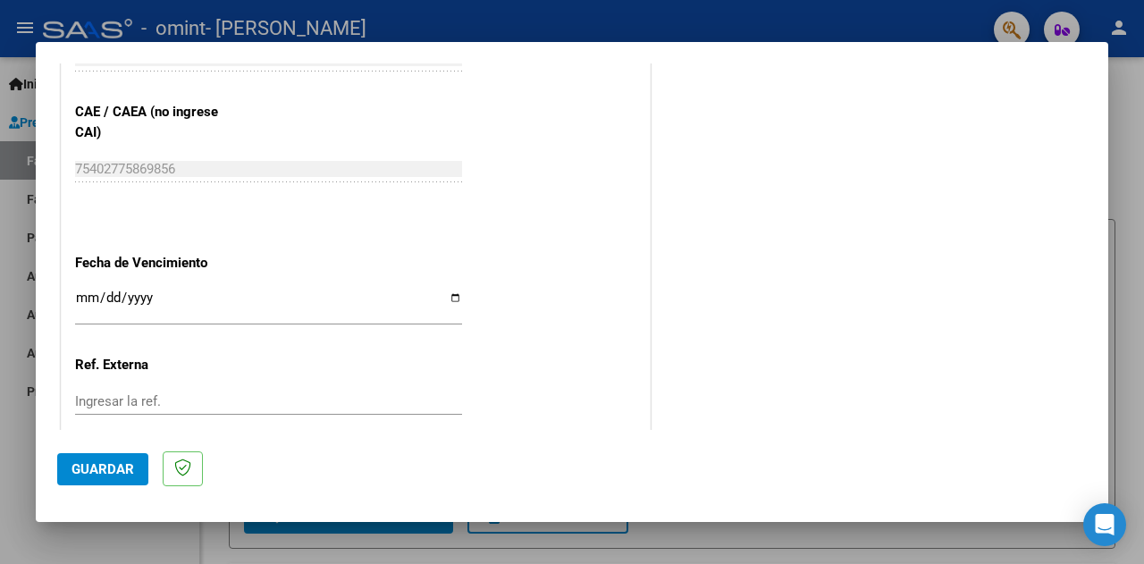
type input "202509"
click at [79, 298] on input "Ingresar la fecha" at bounding box center [268, 304] width 387 height 29
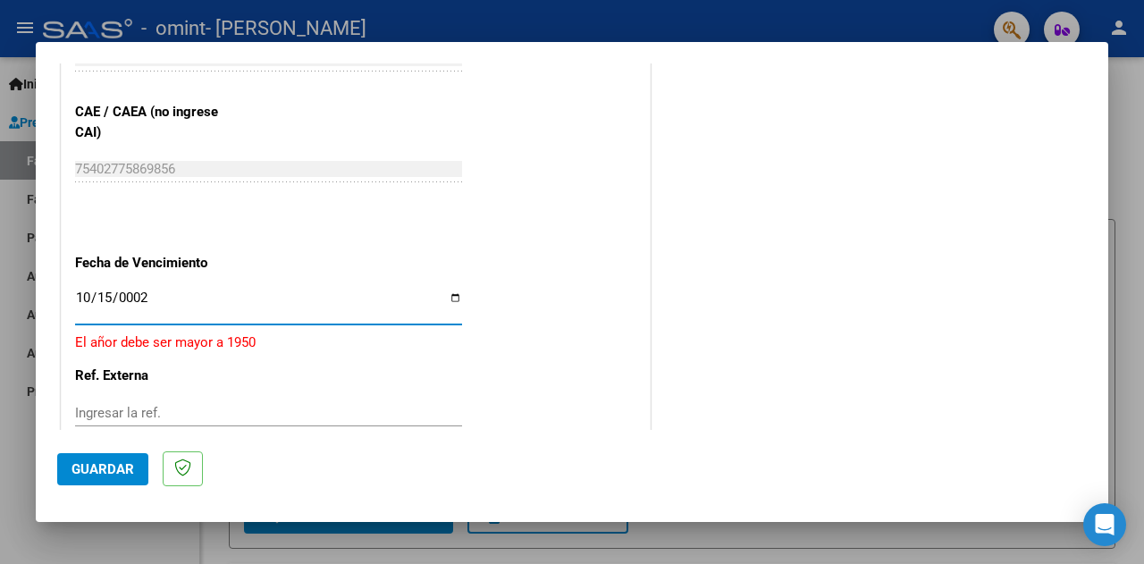
type input "0029-10-15"
click at [184, 290] on input "0025-10-15" at bounding box center [268, 304] width 387 height 29
click at [159, 299] on input "0025-10-15" at bounding box center [268, 304] width 387 height 29
click at [147, 290] on input "0025-10-15" at bounding box center [268, 304] width 387 height 29
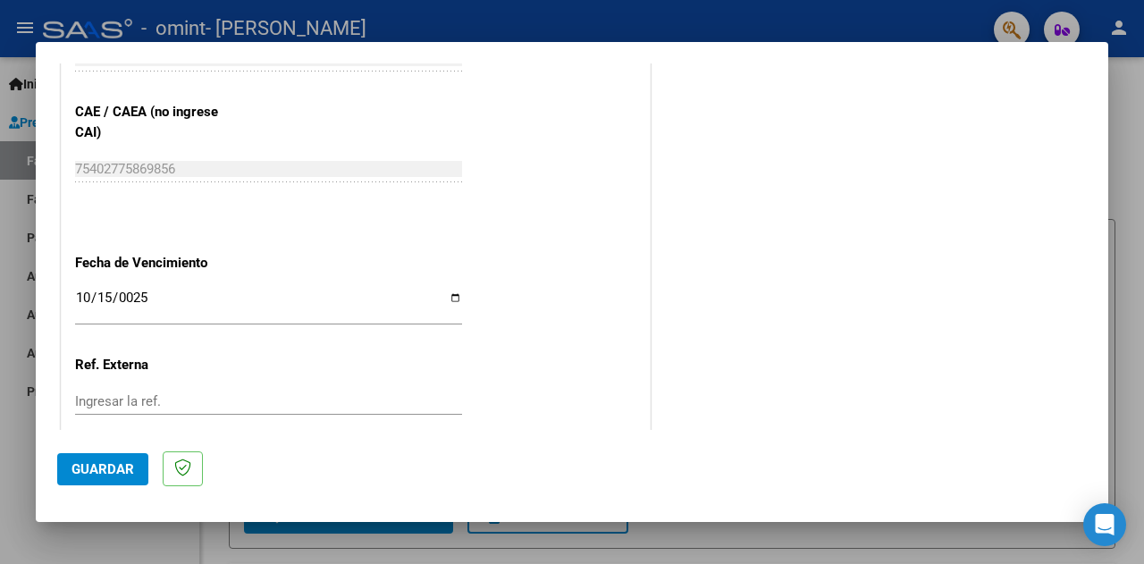
drag, startPoint x: 172, startPoint y: 364, endPoint x: 188, endPoint y: 348, distance: 22.1
click at [173, 364] on p "Ref. Externa" at bounding box center [159, 365] width 168 height 21
click at [159, 298] on input "2222-10-15" at bounding box center [268, 304] width 387 height 29
click at [141, 290] on input "2222-10-15" at bounding box center [268, 304] width 387 height 29
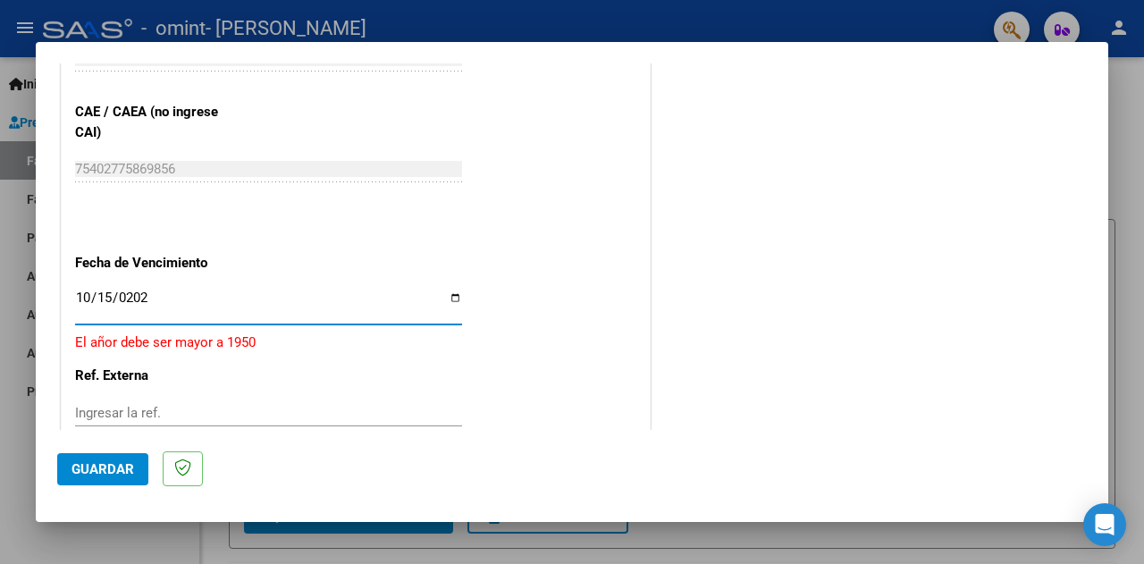
type input "2025-10-15"
click at [210, 334] on div "2025-10-15 Ingresar la fecha" at bounding box center [268, 313] width 387 height 55
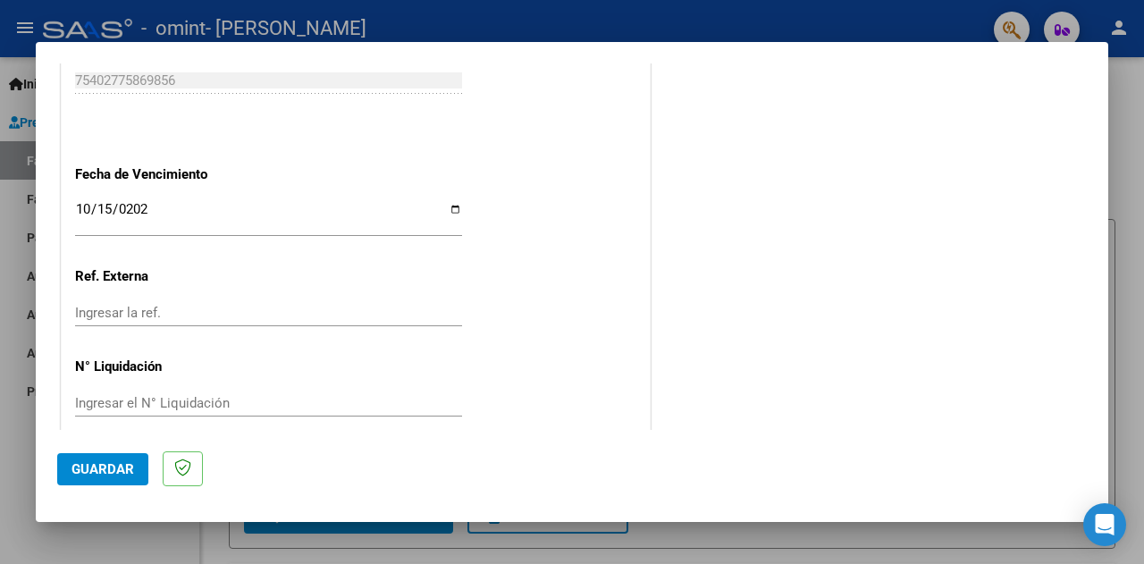
scroll to position [1242, 0]
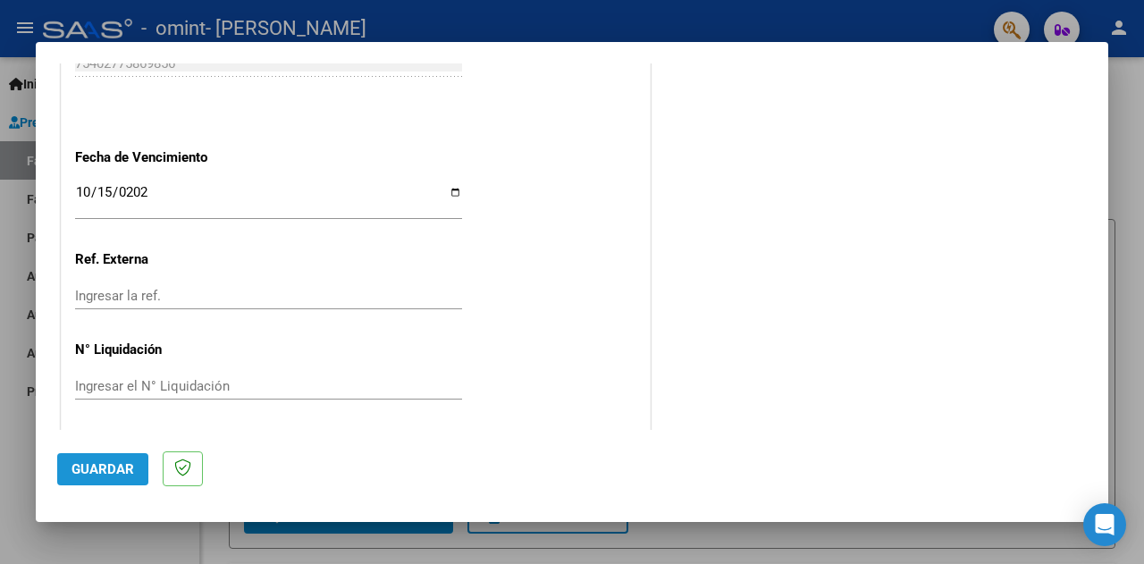
click at [85, 466] on span "Guardar" at bounding box center [102, 469] width 63 height 16
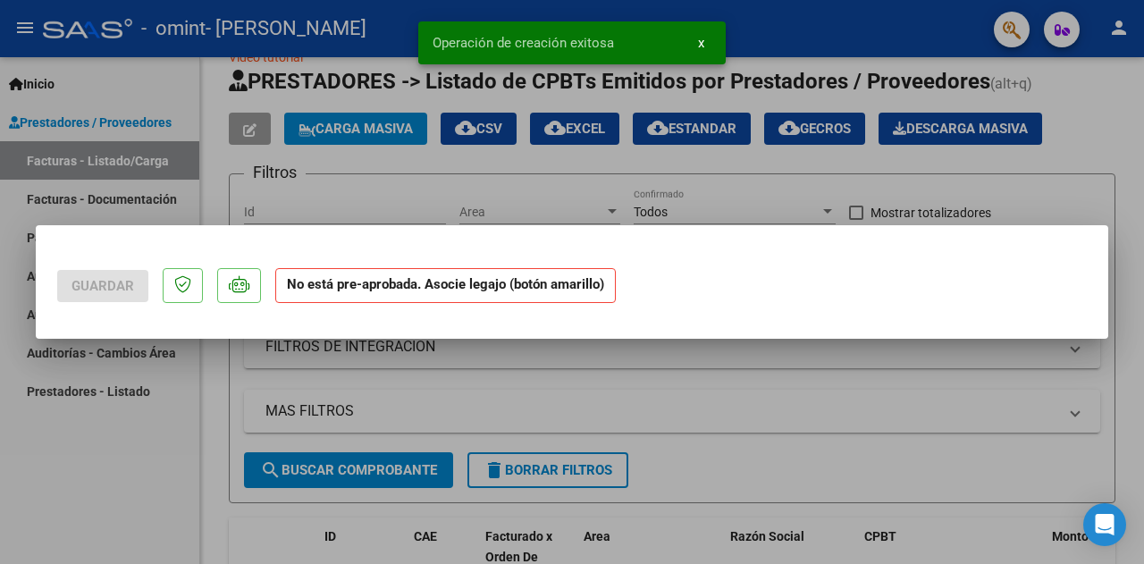
scroll to position [0, 0]
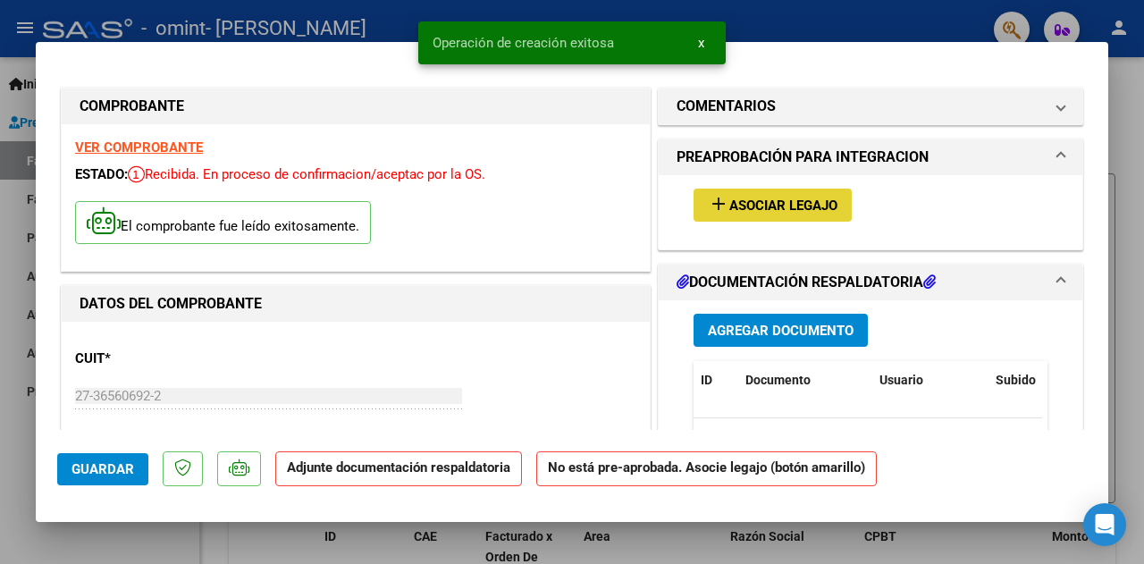
click at [807, 203] on span "Asociar Legajo" at bounding box center [783, 205] width 108 height 16
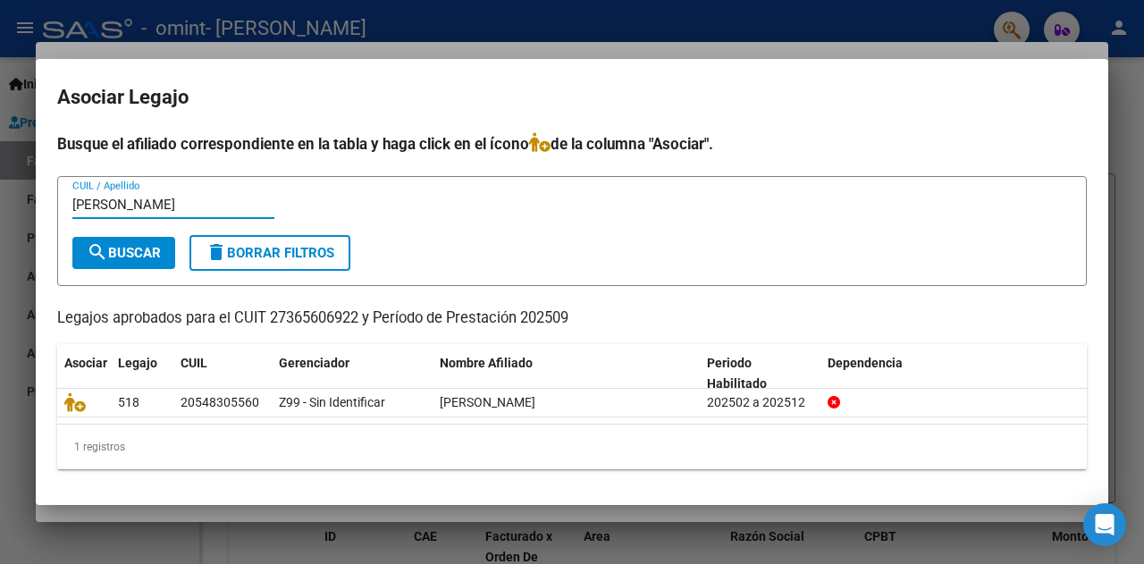
click at [136, 257] on span "search Buscar" at bounding box center [124, 253] width 74 height 16
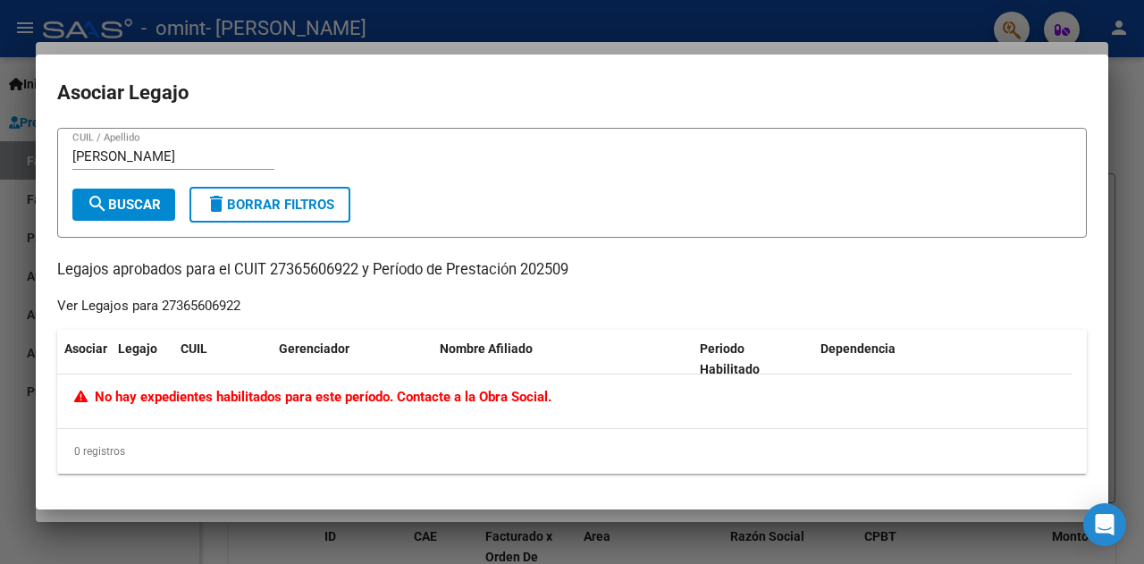
click at [172, 153] on input "julian cabaña" at bounding box center [173, 156] width 202 height 16
type input "j"
click at [129, 194] on button "search Buscar" at bounding box center [123, 205] width 103 height 32
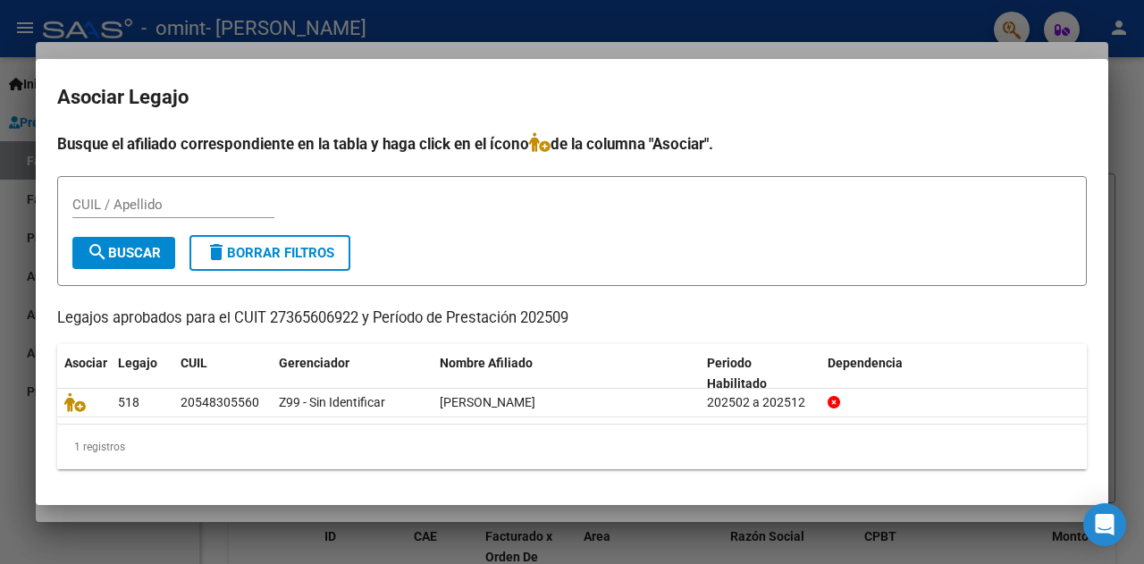
click at [1130, 115] on div at bounding box center [572, 282] width 1144 height 564
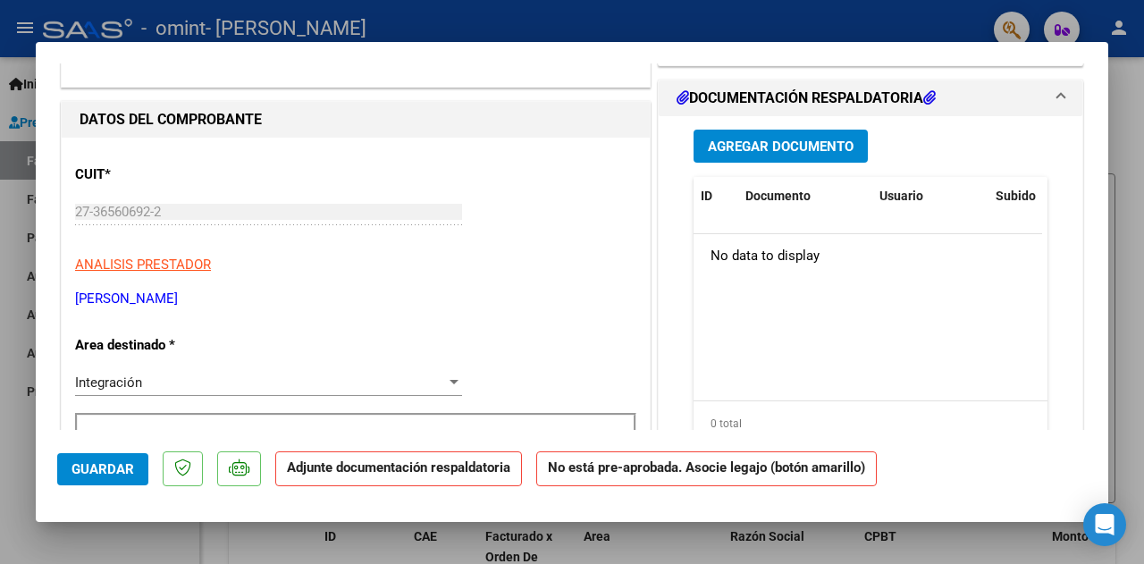
scroll to position [179, 0]
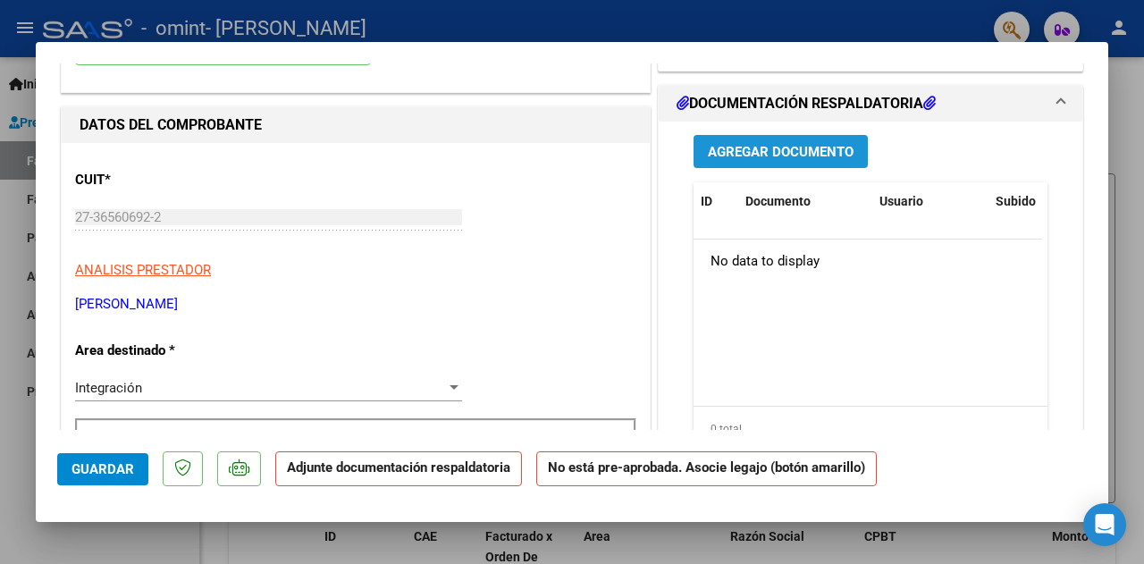
click at [797, 138] on button "Agregar Documento" at bounding box center [780, 151] width 174 height 33
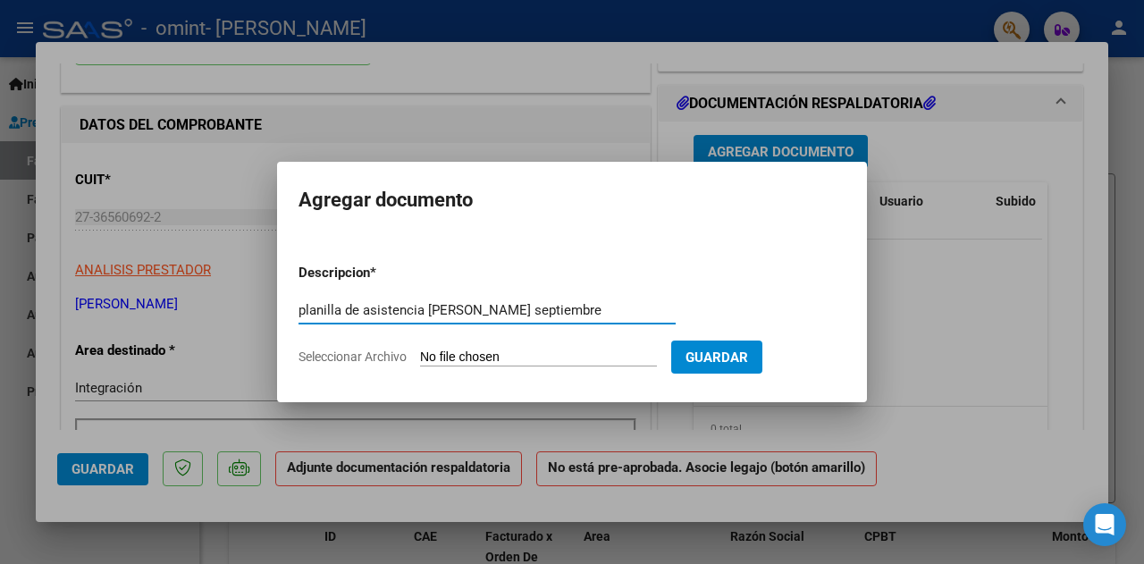
type input "planilla de asistencia julian cabaña septiembre"
click at [533, 354] on input "Seleccionar Archivo" at bounding box center [538, 357] width 237 height 17
type input "C:\fakepath\Julian cabaña planilla sept.pdf"
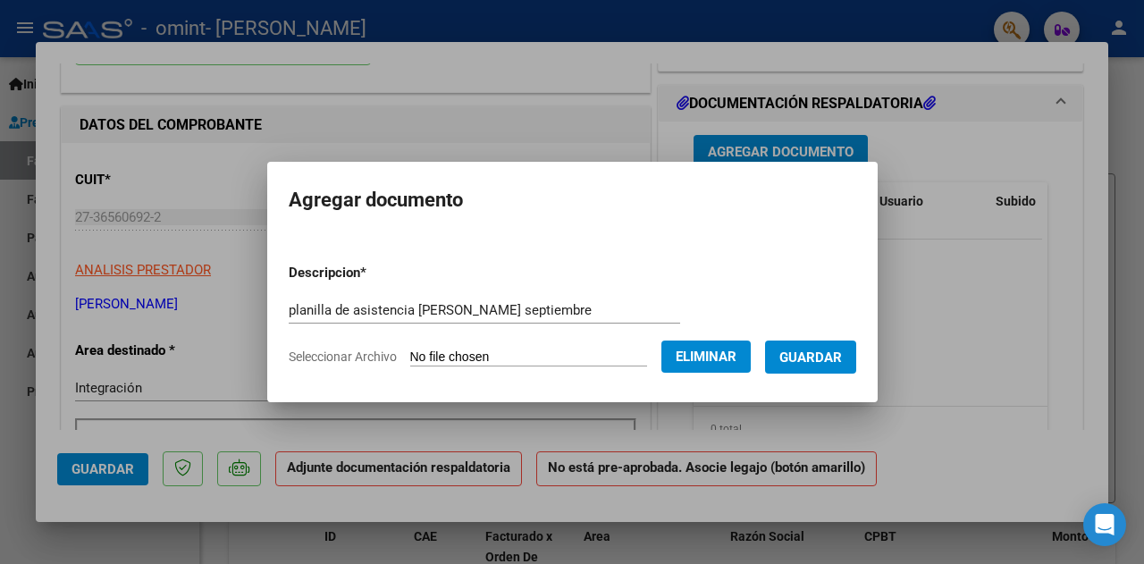
click at [842, 356] on span "Guardar" at bounding box center [810, 357] width 63 height 16
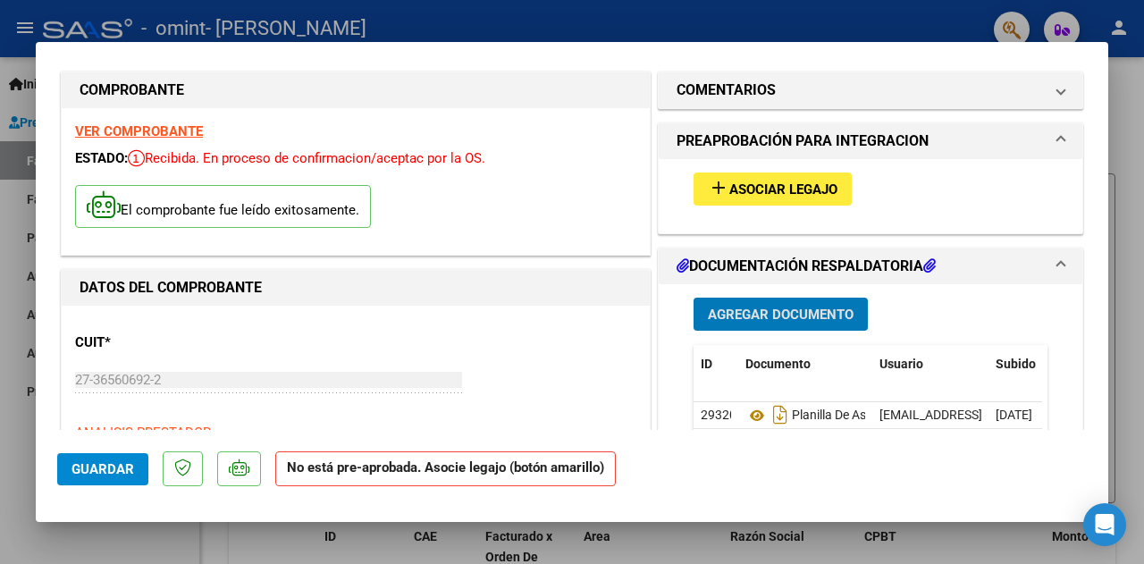
scroll to position [0, 0]
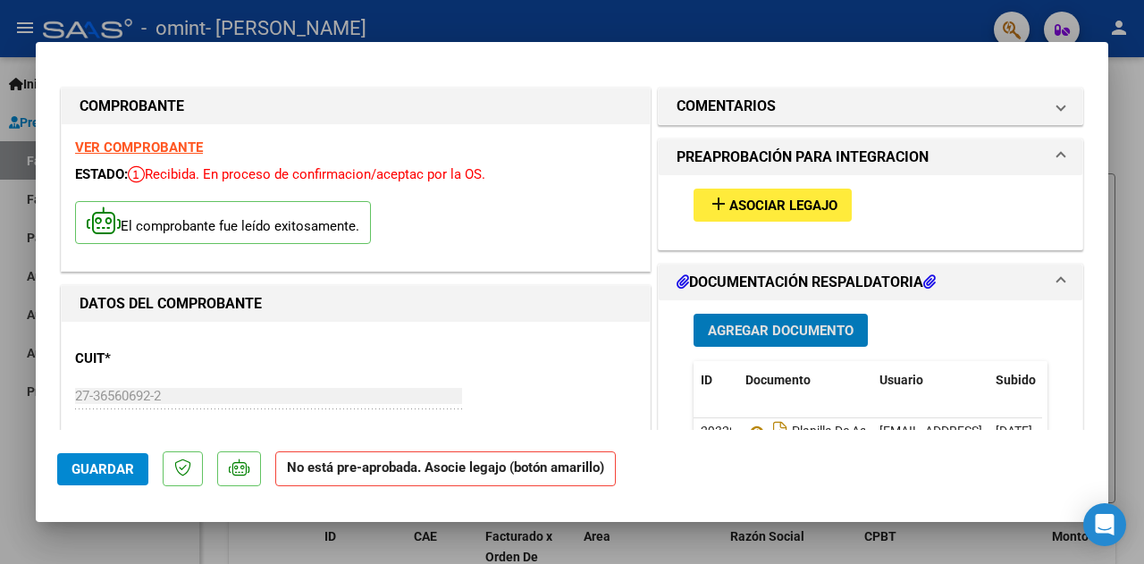
click at [819, 199] on span "Asociar Legajo" at bounding box center [783, 205] width 108 height 16
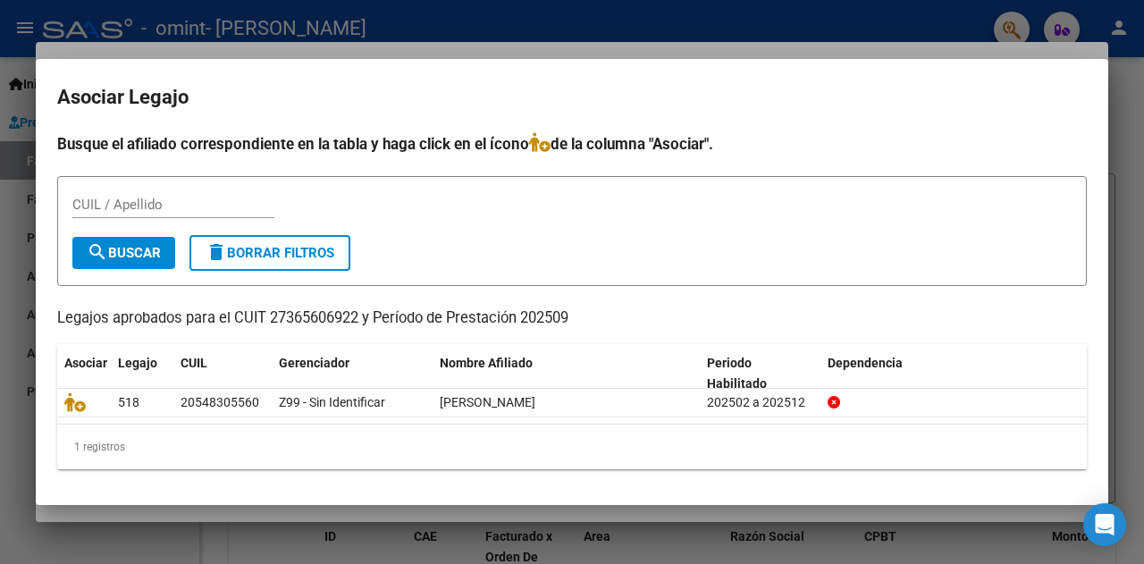
click at [1124, 139] on div at bounding box center [572, 282] width 1144 height 564
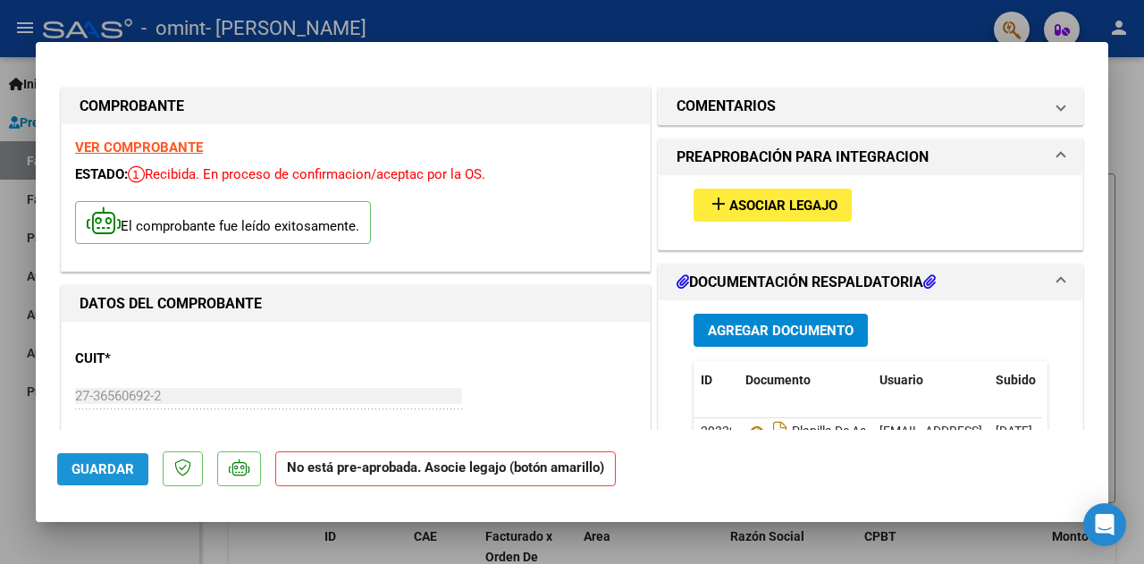
click at [123, 463] on span "Guardar" at bounding box center [102, 469] width 63 height 16
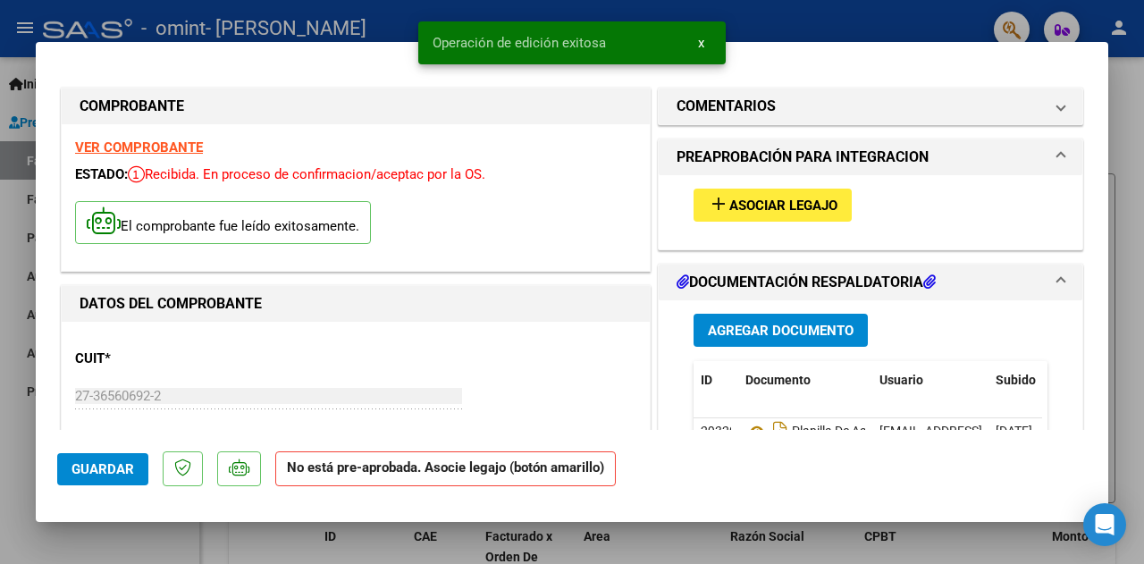
click at [698, 40] on span "x" at bounding box center [701, 43] width 6 height 16
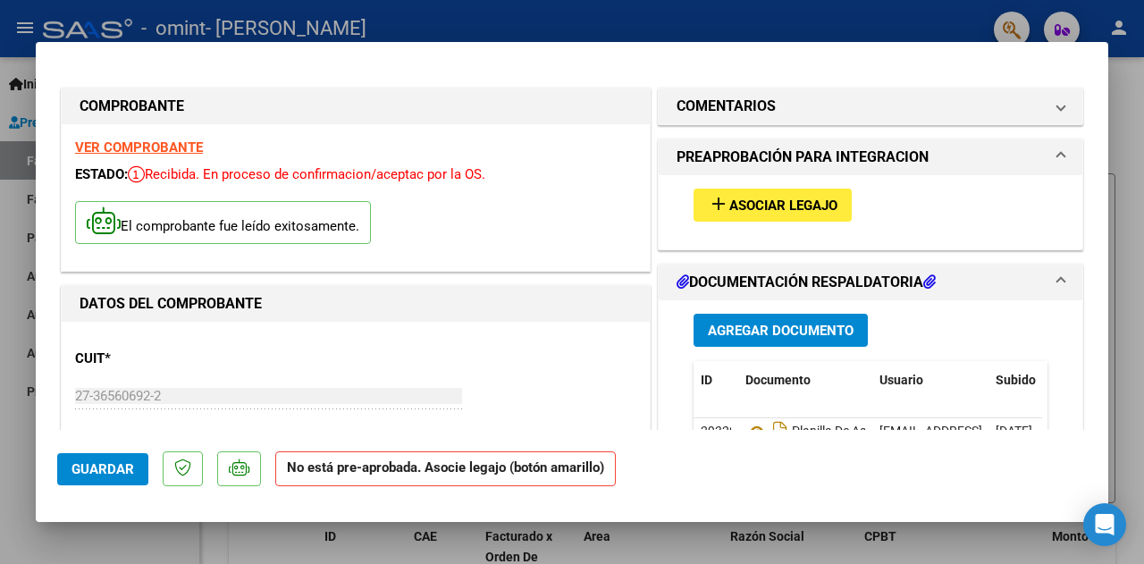
click at [1129, 103] on div at bounding box center [572, 282] width 1144 height 564
type input "$ 0,00"
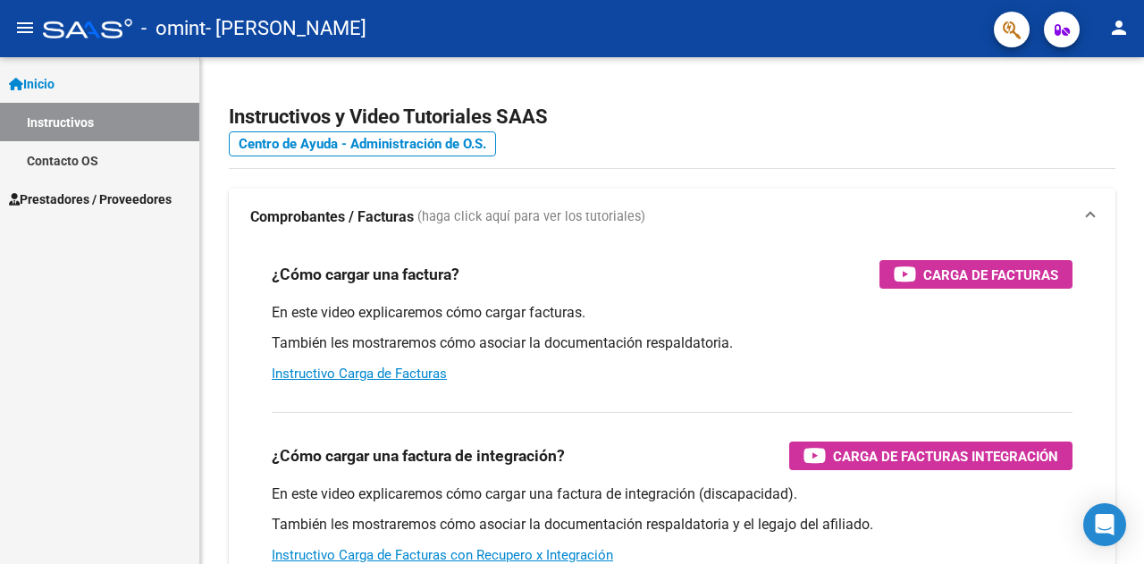
click at [97, 190] on span "Prestadores / Proveedores" at bounding box center [90, 199] width 163 height 20
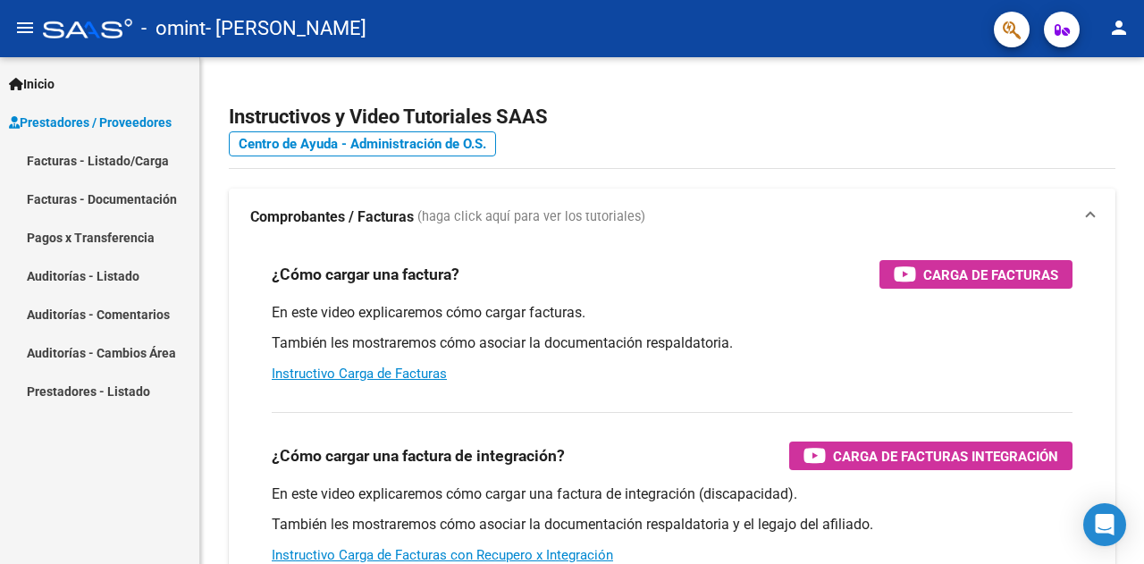
click at [102, 161] on link "Facturas - Listado/Carga" at bounding box center [99, 160] width 199 height 38
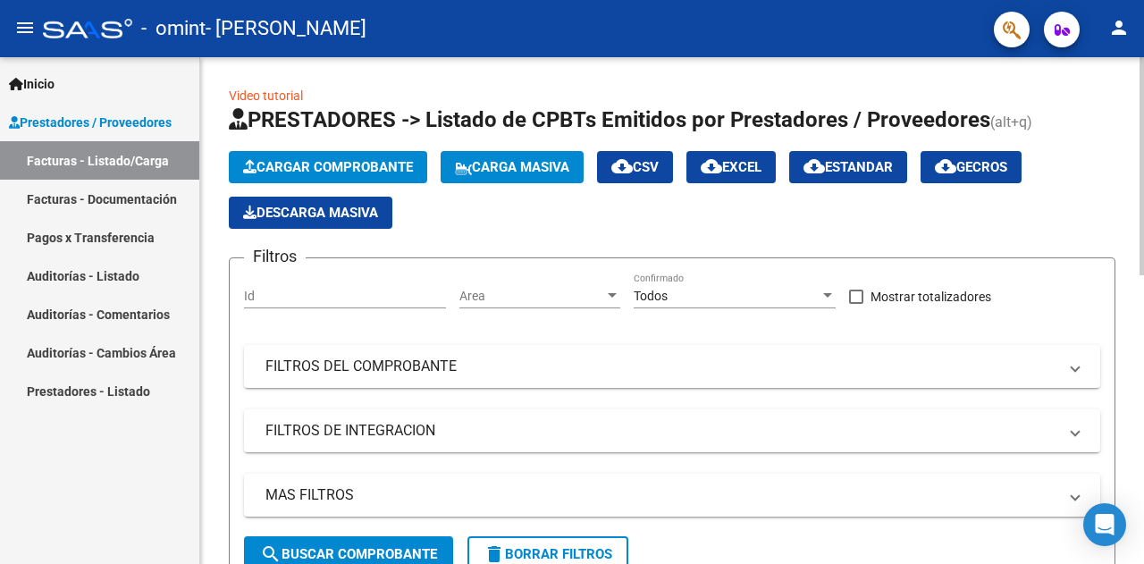
click at [282, 162] on span "Cargar Comprobante" at bounding box center [328, 167] width 170 height 16
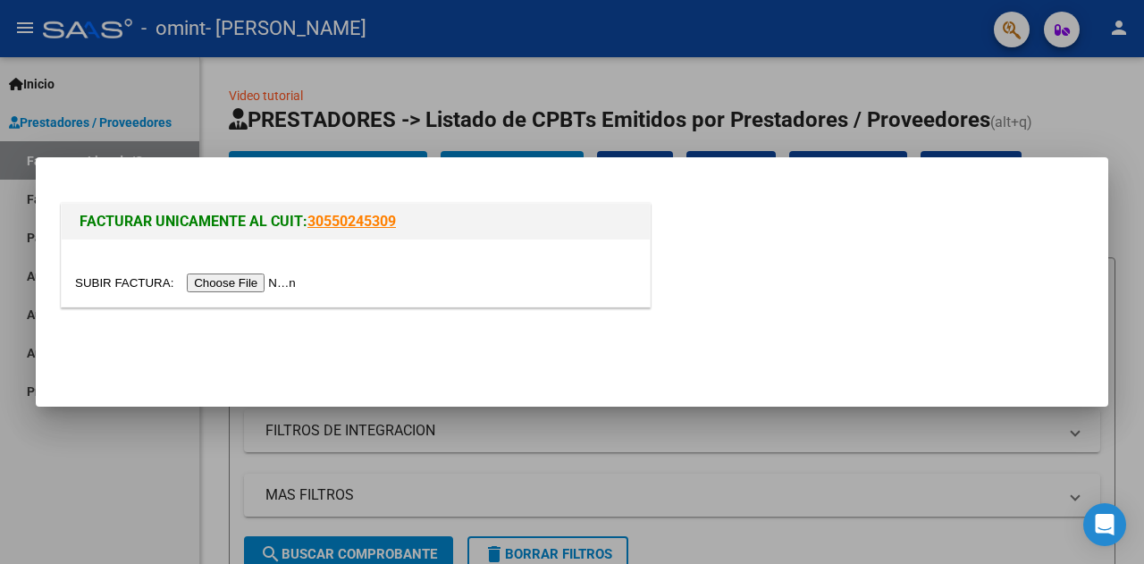
click at [241, 281] on input "file" at bounding box center [188, 282] width 226 height 19
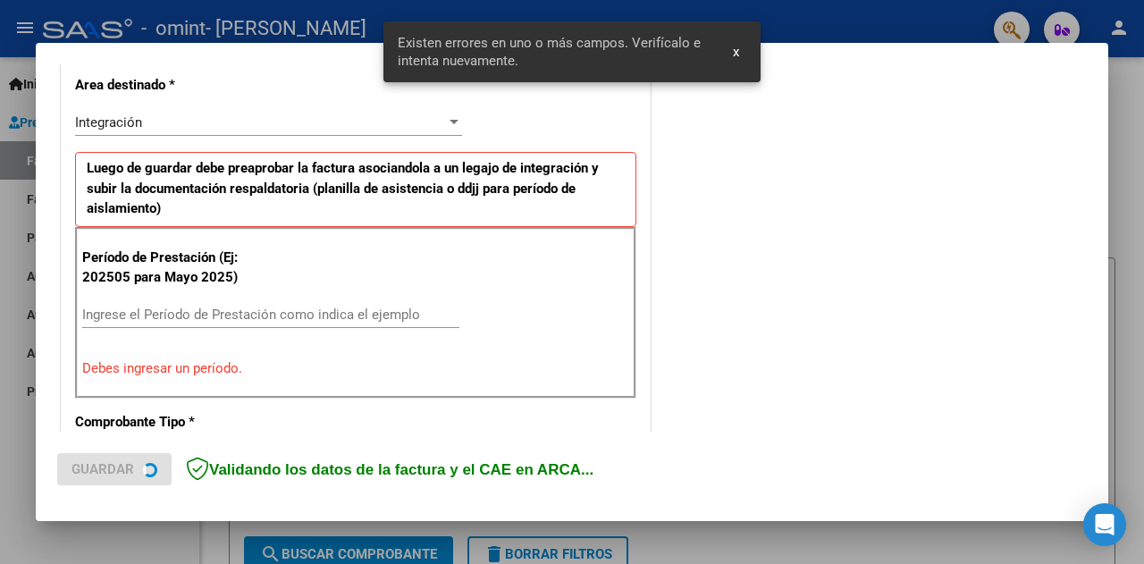
scroll to position [422, 0]
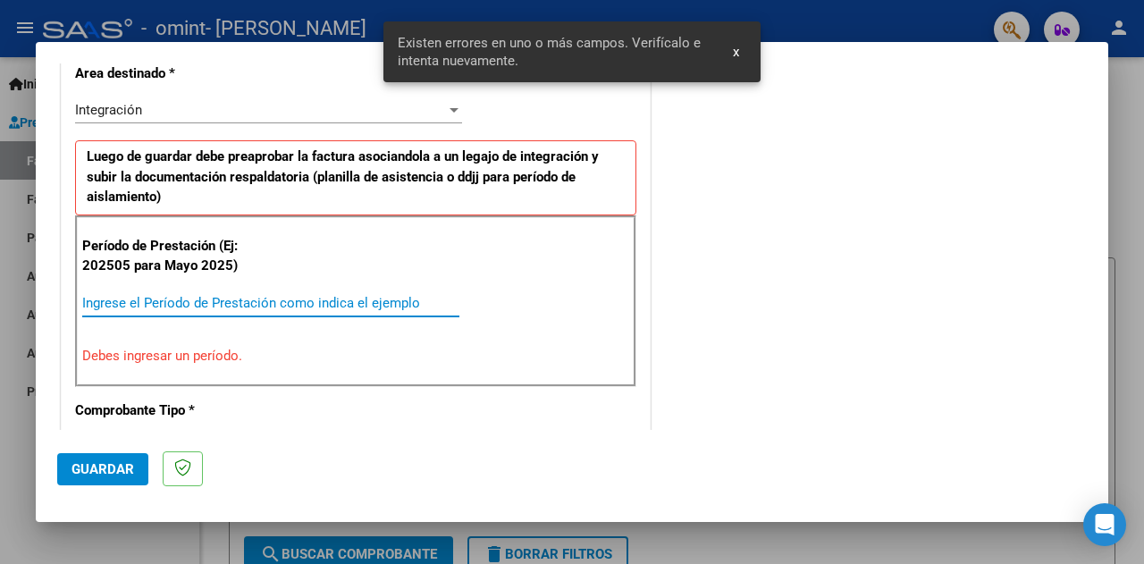
click at [264, 300] on input "Ingrese el Período de Prestación como indica el ejemplo" at bounding box center [270, 303] width 377 height 16
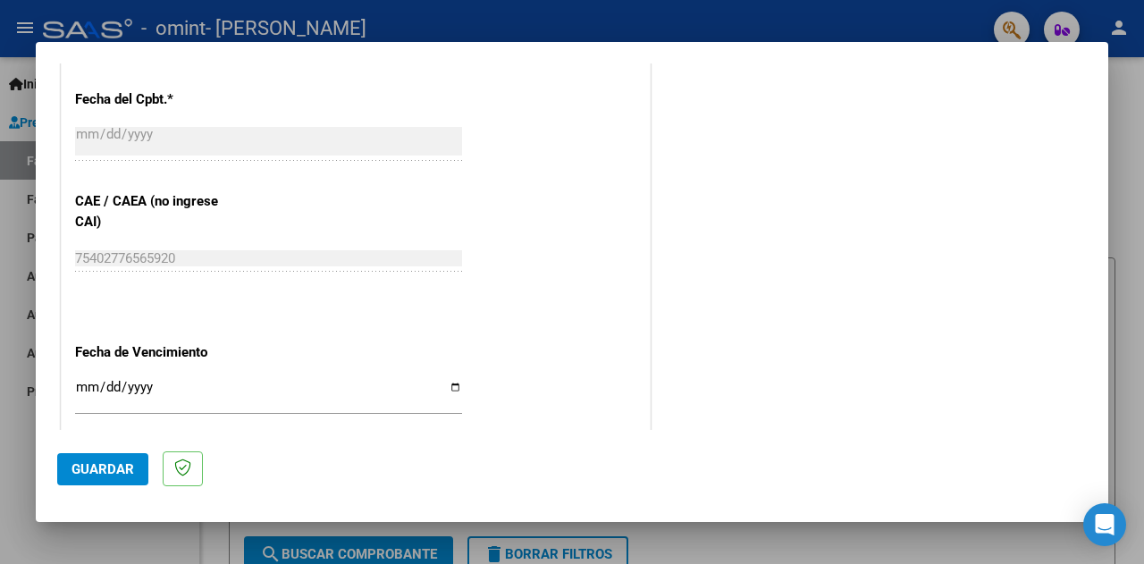
scroll to position [1137, 0]
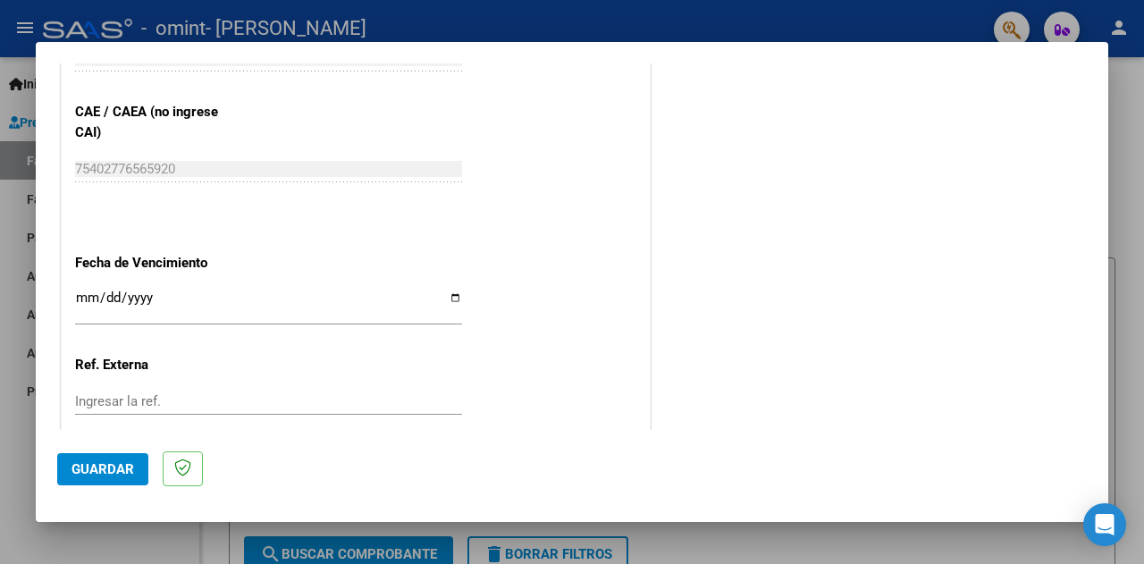
type input "202507"
click at [77, 291] on input "Ingresar la fecha" at bounding box center [268, 304] width 387 height 29
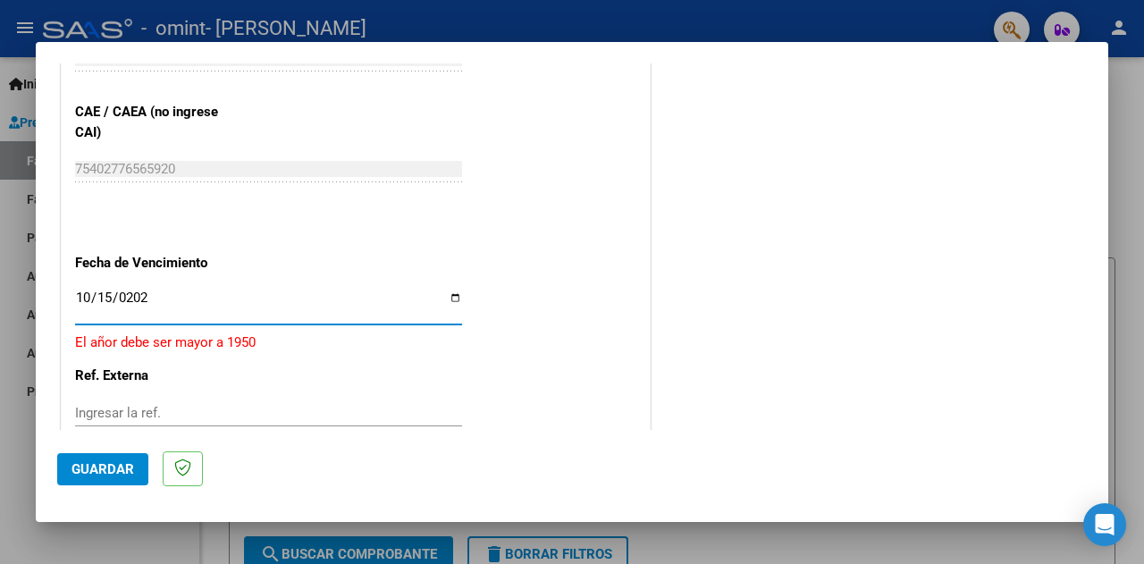
type input "2025-10-15"
click at [96, 469] on span "Guardar" at bounding box center [102, 469] width 63 height 16
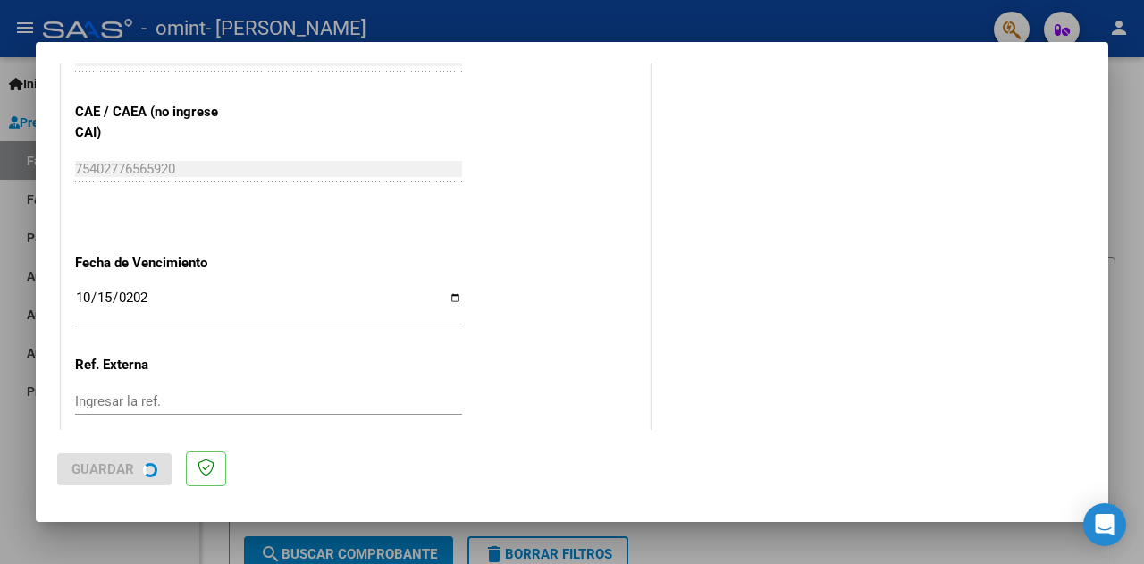
scroll to position [0, 0]
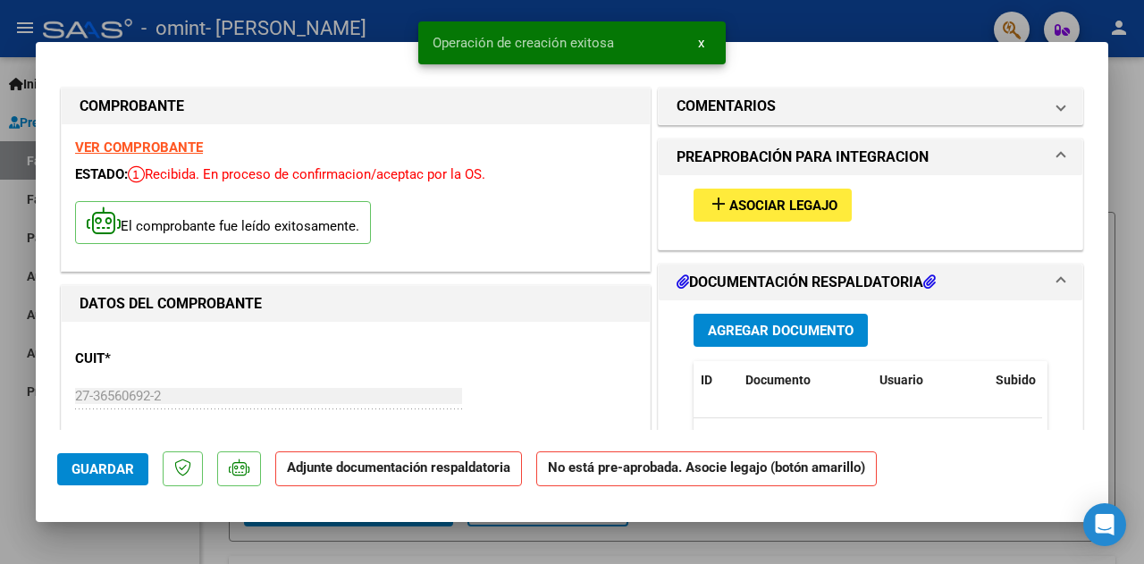
click at [741, 203] on span "Asociar Legajo" at bounding box center [783, 205] width 108 height 16
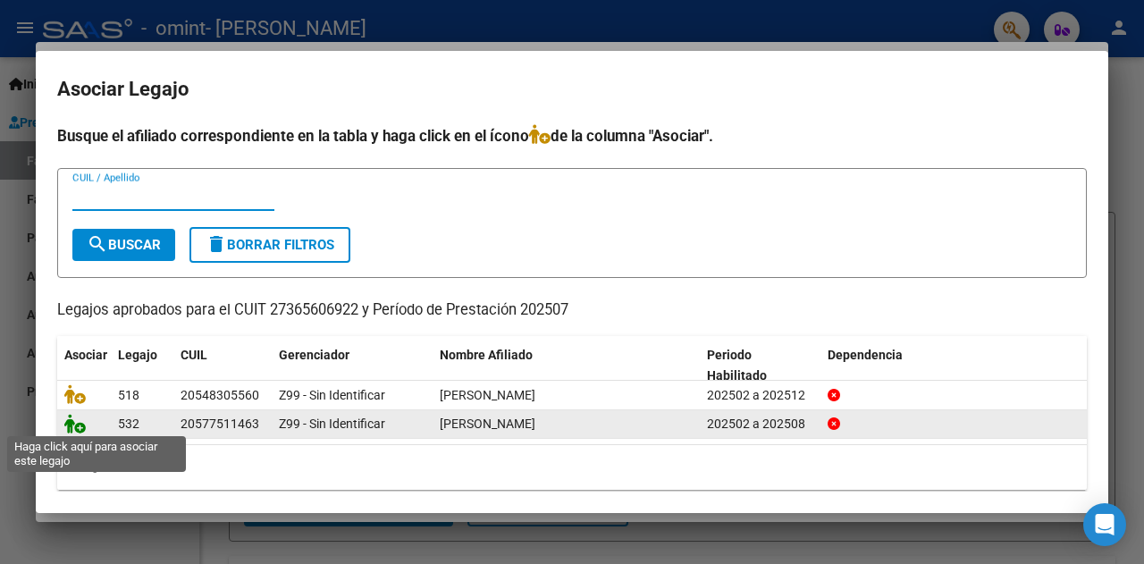
click at [77, 421] on icon at bounding box center [74, 424] width 21 height 20
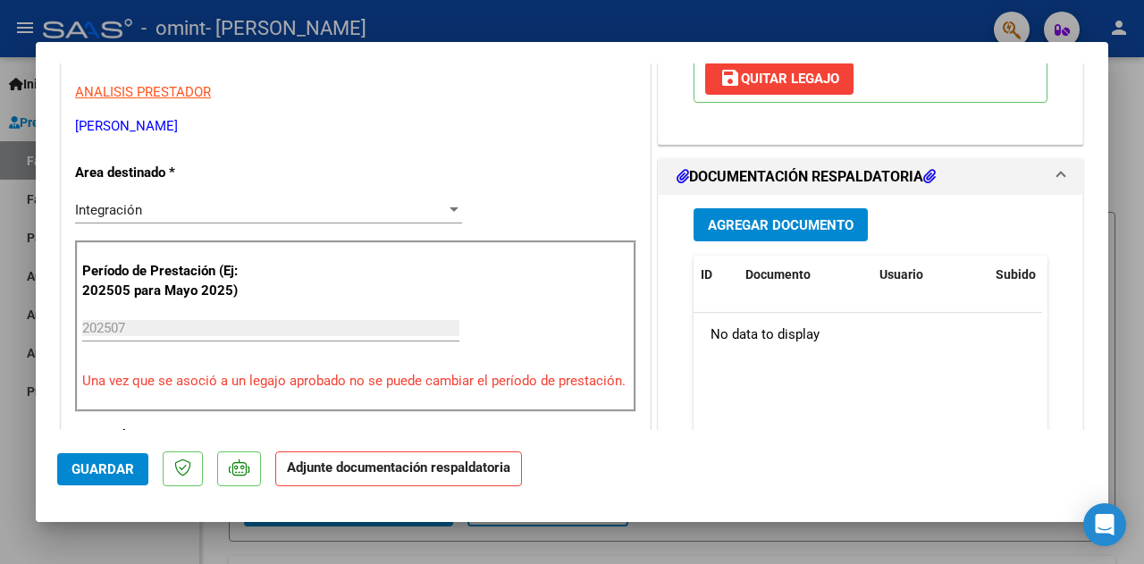
scroll to position [357, 0]
click at [714, 224] on span "Agregar Documento" at bounding box center [781, 224] width 146 height 16
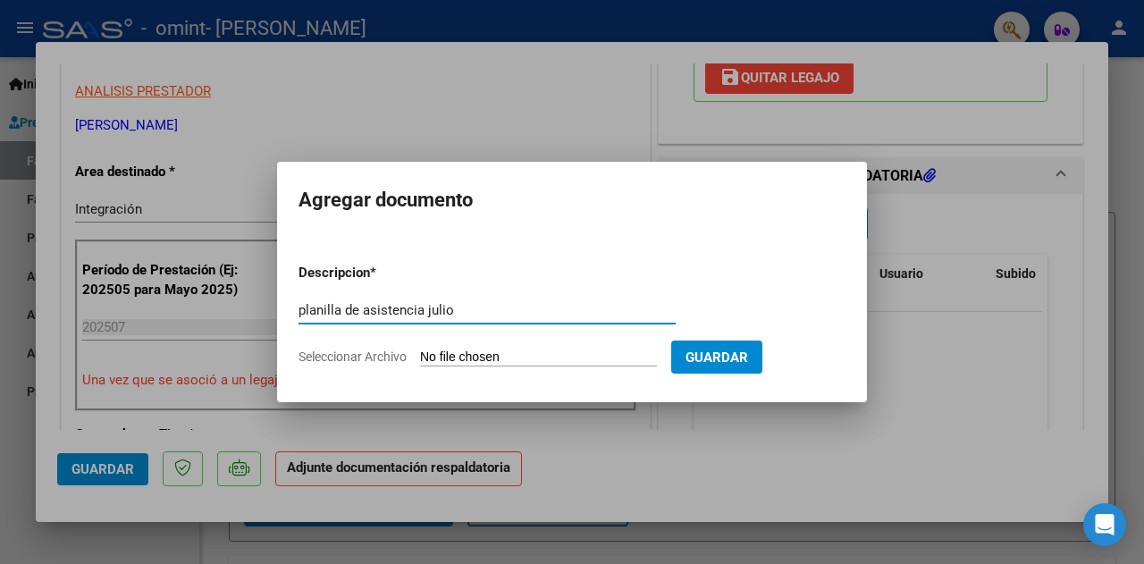
type input "planilla de asistencia julio"
click at [474, 349] on input "Seleccionar Archivo" at bounding box center [538, 357] width 237 height 17
type input "C:\fakepath\Julian cabaña planilla julio 25.pdf"
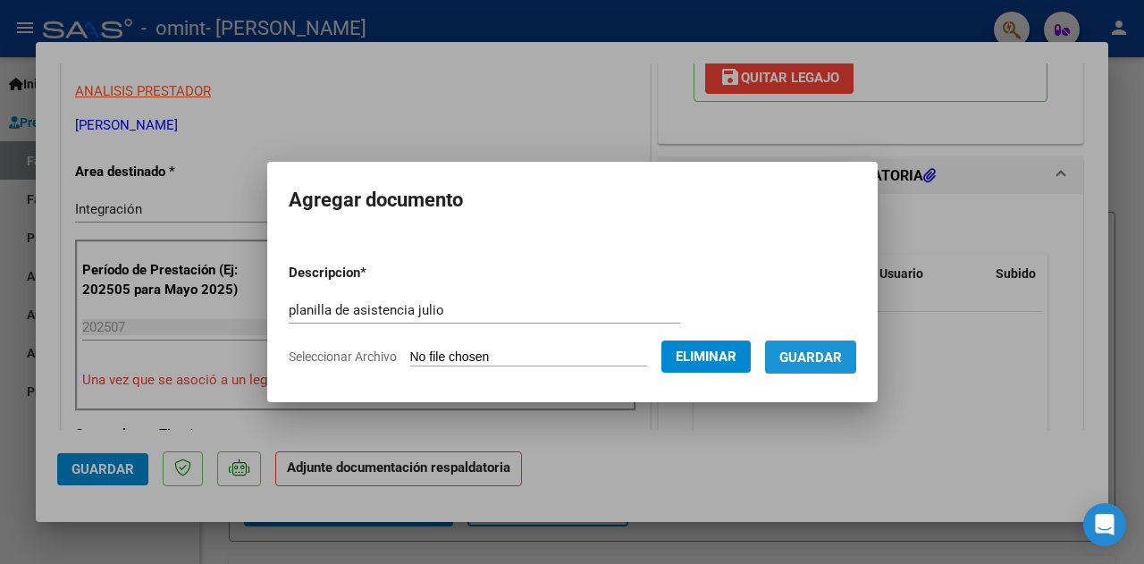
click at [838, 355] on span "Guardar" at bounding box center [810, 357] width 63 height 16
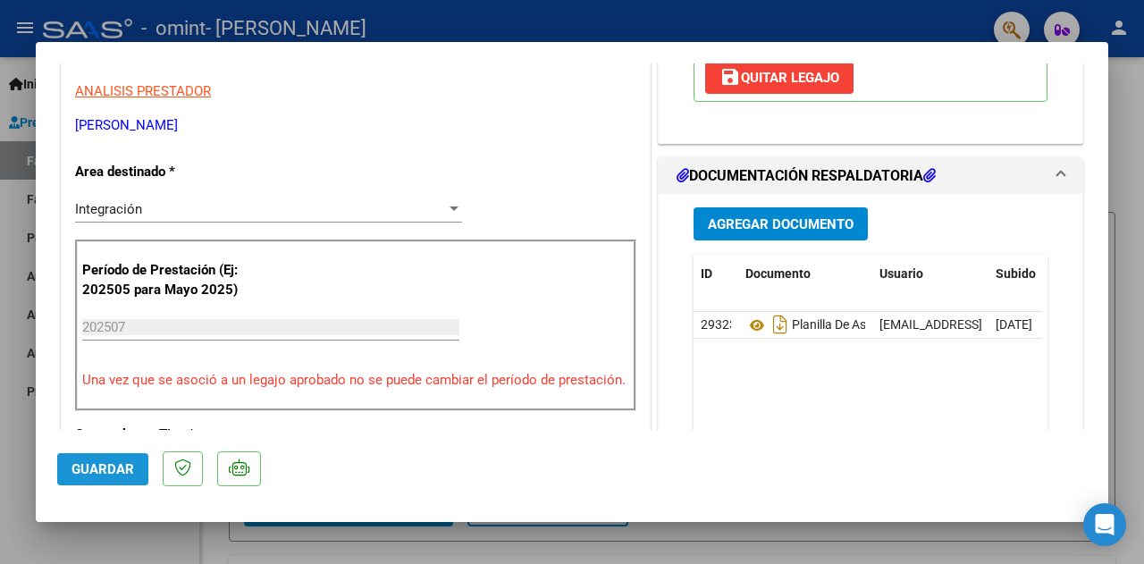
click at [98, 473] on span "Guardar" at bounding box center [102, 469] width 63 height 16
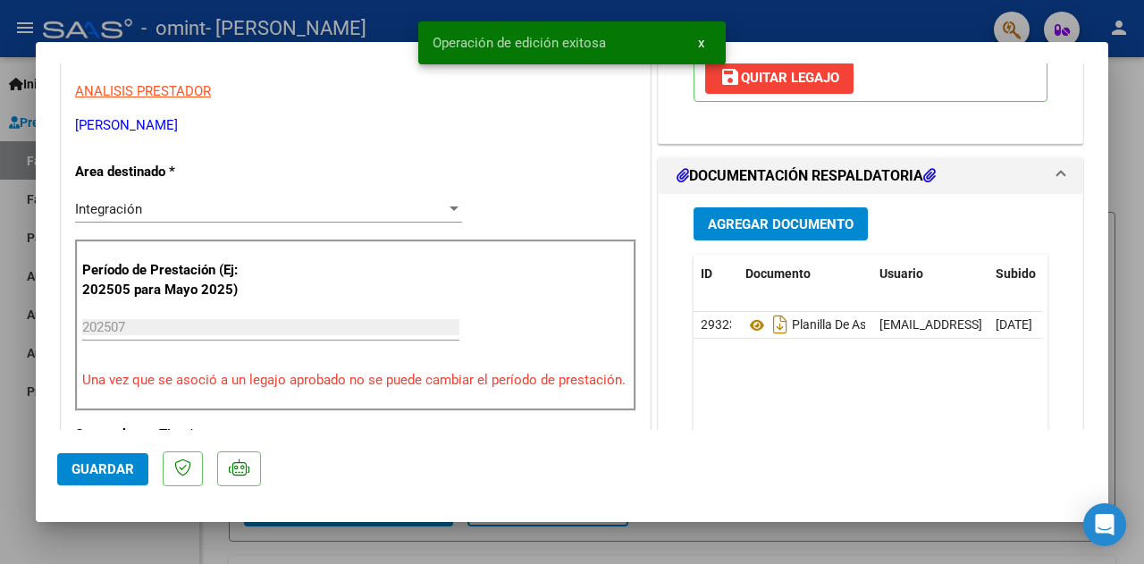
click at [701, 46] on span "x" at bounding box center [701, 43] width 6 height 16
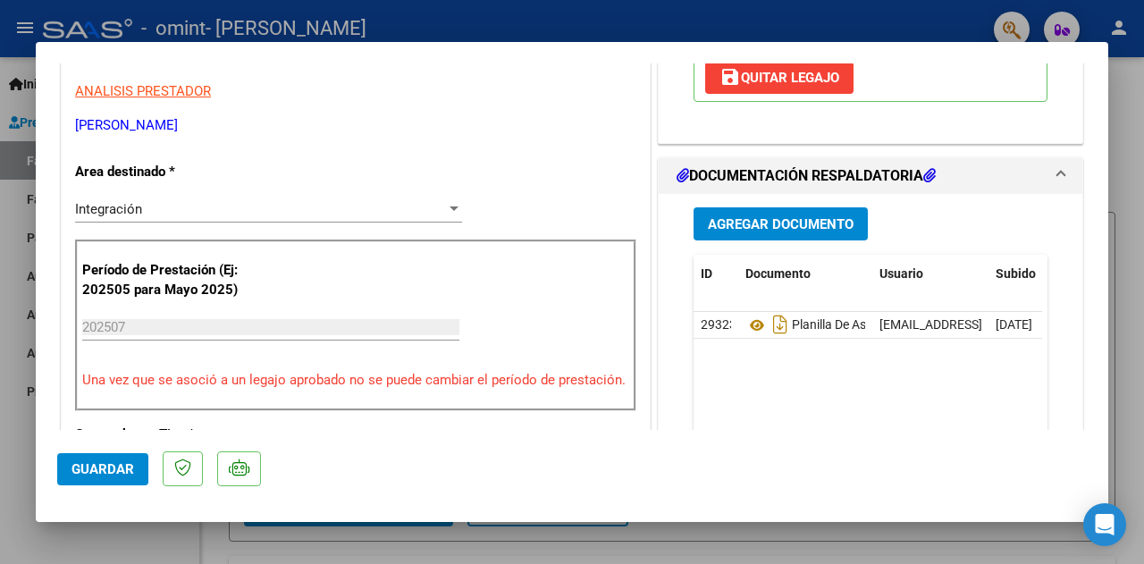
click at [379, 541] on div at bounding box center [572, 282] width 1144 height 564
type input "$ 0,00"
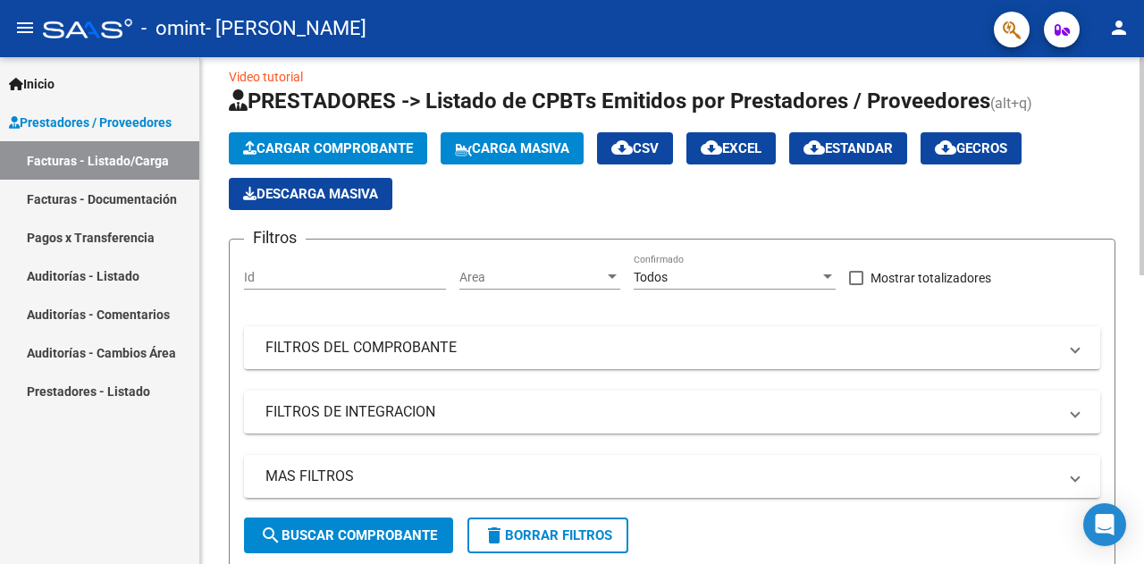
scroll to position [0, 0]
